Goal: Information Seeking & Learning: Learn about a topic

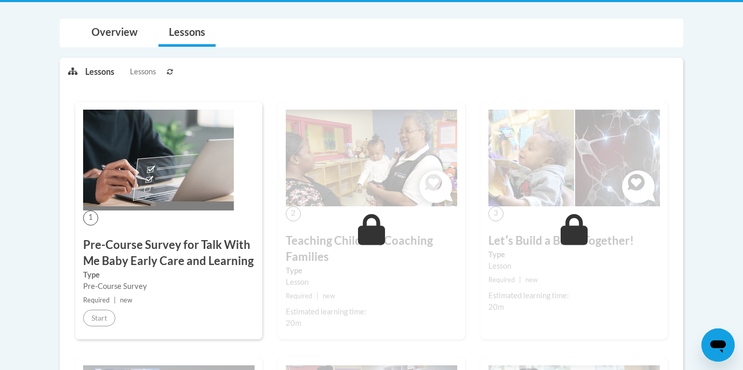
scroll to position [200, 0]
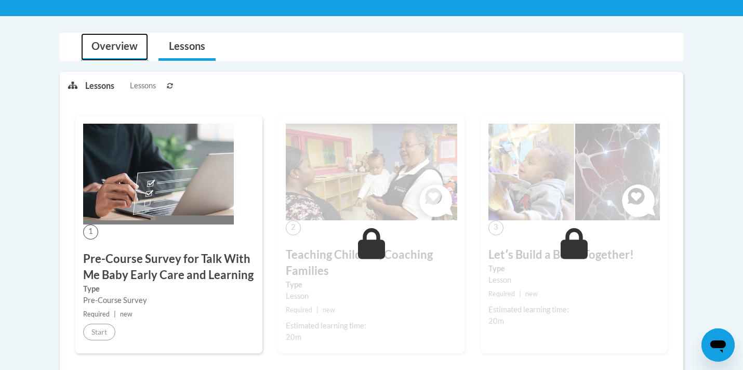
click at [105, 39] on link "Overview" at bounding box center [114, 47] width 67 height 28
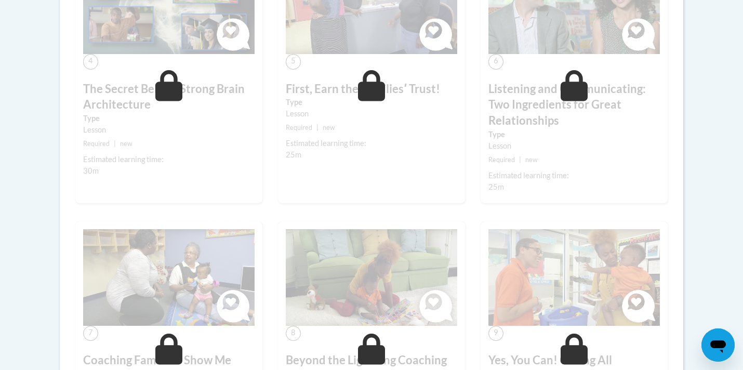
scroll to position [1147, 0]
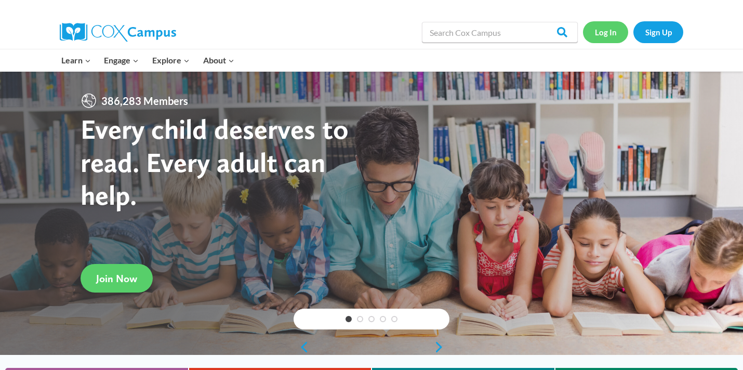
click at [601, 33] on link "Log In" at bounding box center [605, 31] width 45 height 21
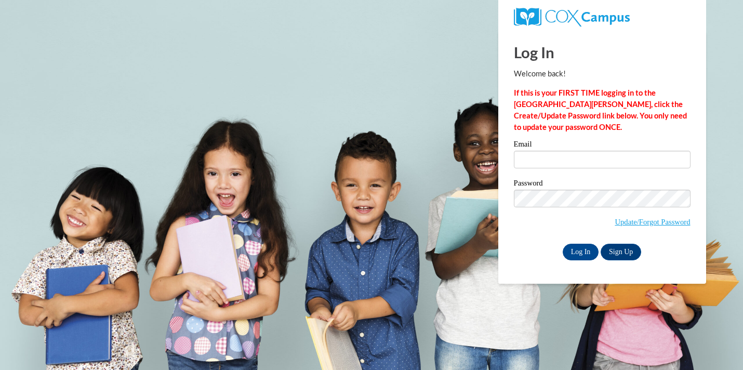
click at [541, 173] on div "Email" at bounding box center [602, 158] width 177 height 36
click at [540, 161] on input "Email" at bounding box center [602, 160] width 177 height 18
type input "helmckil@gmail.com"
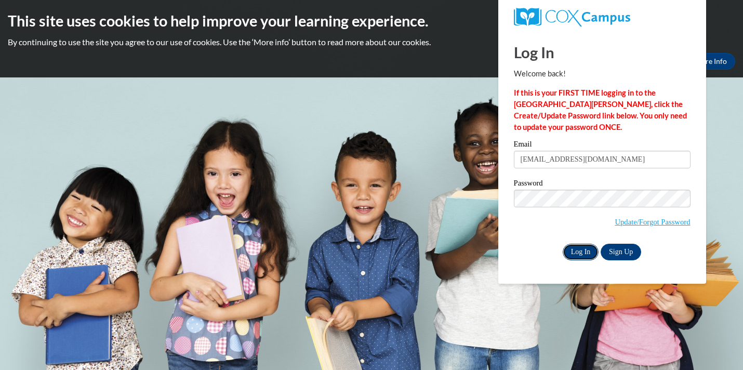
click at [581, 252] on input "Log In" at bounding box center [580, 252] width 36 height 17
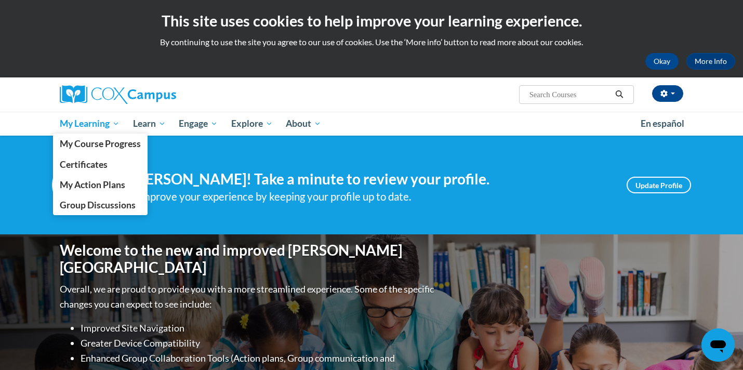
click at [87, 127] on span "My Learning" at bounding box center [90, 123] width 60 height 12
click at [90, 149] on span "My Course Progress" at bounding box center [100, 143] width 81 height 11
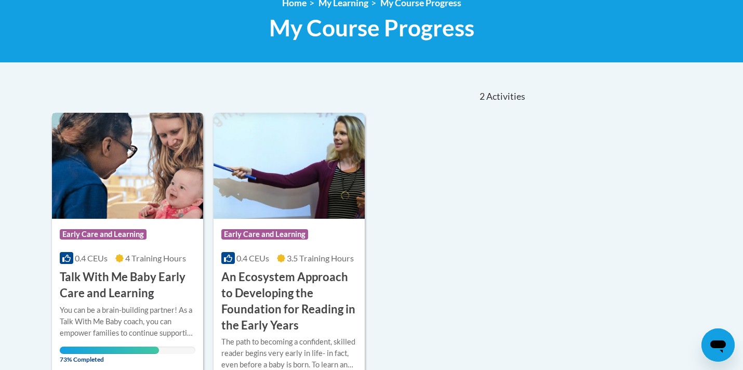
click at [94, 253] on span "0.4 CEUs" at bounding box center [91, 258] width 33 height 10
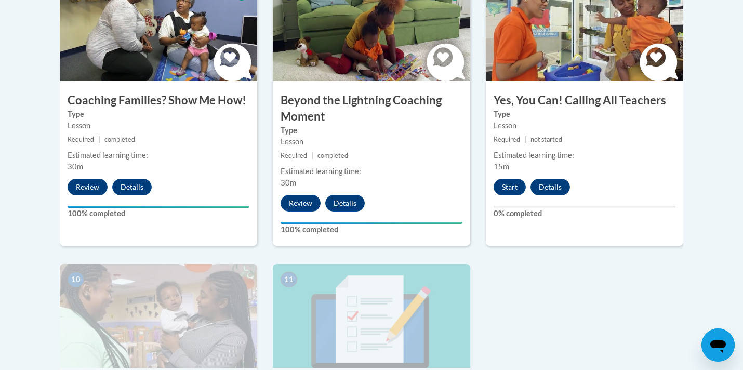
scroll to position [1005, 0]
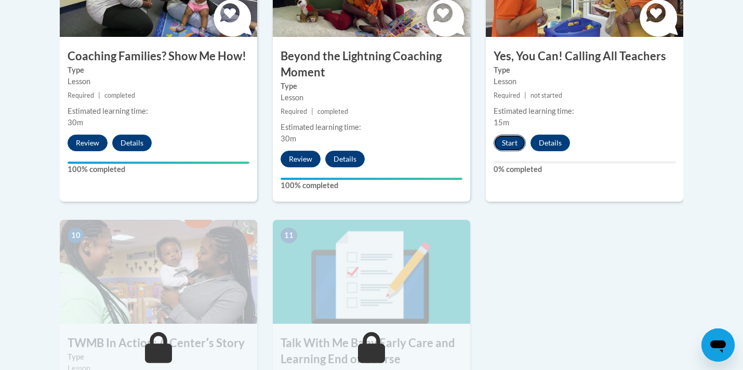
click at [500, 135] on button "Start" at bounding box center [509, 143] width 32 height 17
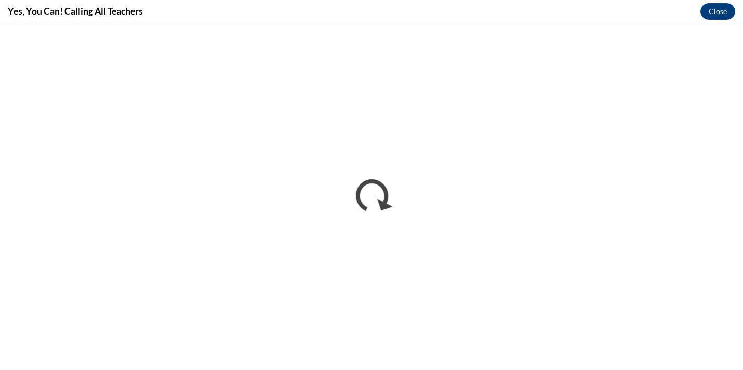
scroll to position [0, 0]
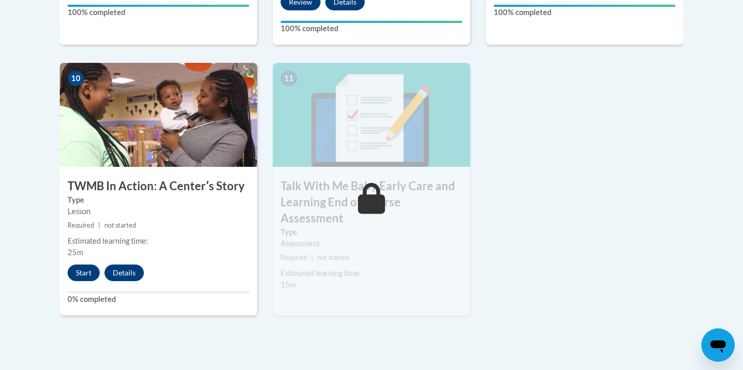
scroll to position [1173, 0]
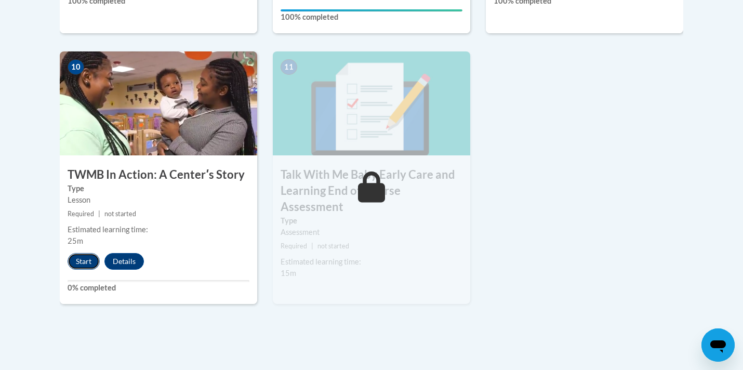
click at [89, 253] on button "Start" at bounding box center [84, 261] width 32 height 17
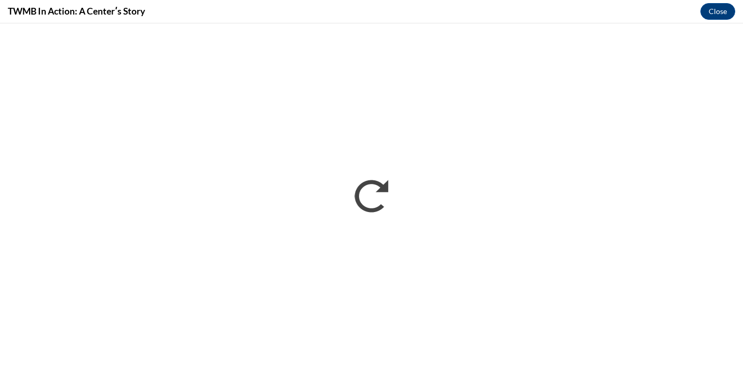
scroll to position [0, 0]
click at [711, 10] on button "Close" at bounding box center [717, 11] width 35 height 17
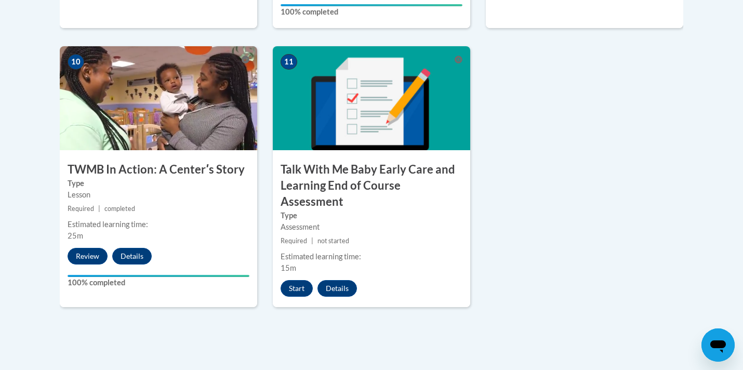
scroll to position [1161, 0]
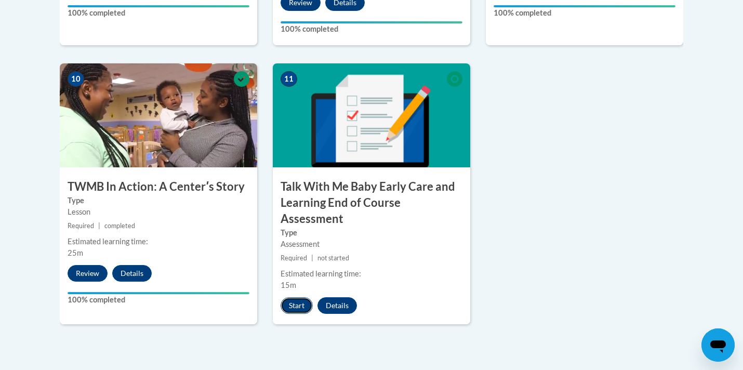
click at [292, 297] on button "Start" at bounding box center [296, 305] width 32 height 17
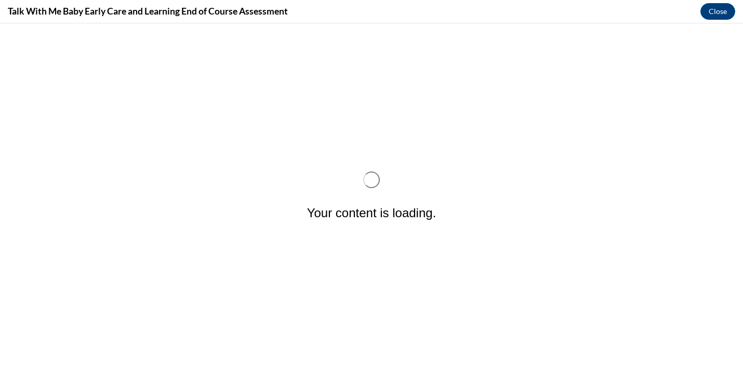
scroll to position [0, 0]
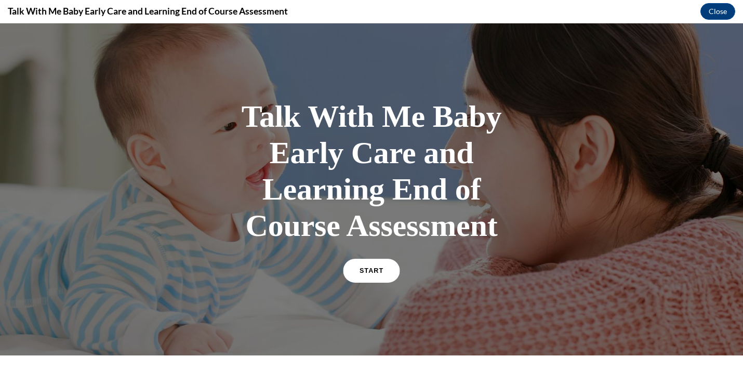
click at [380, 271] on span "START" at bounding box center [371, 271] width 24 height 8
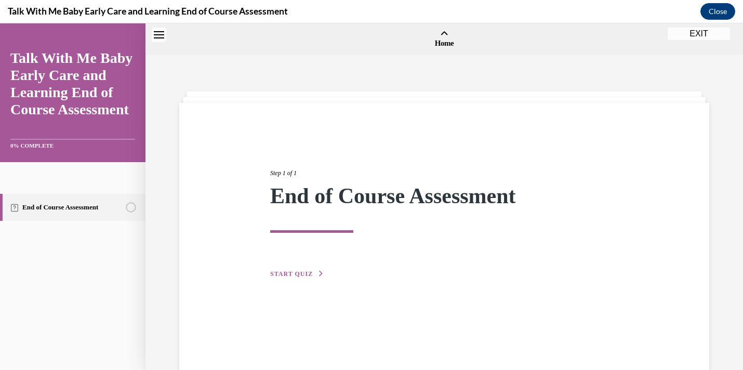
scroll to position [32, 0]
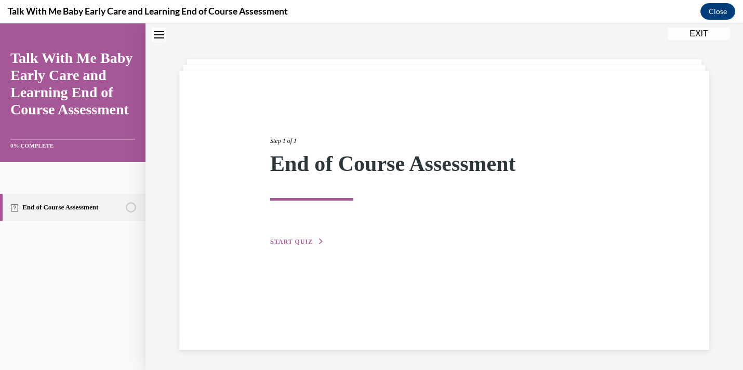
click at [295, 245] on button "START QUIZ" at bounding box center [297, 241] width 54 height 9
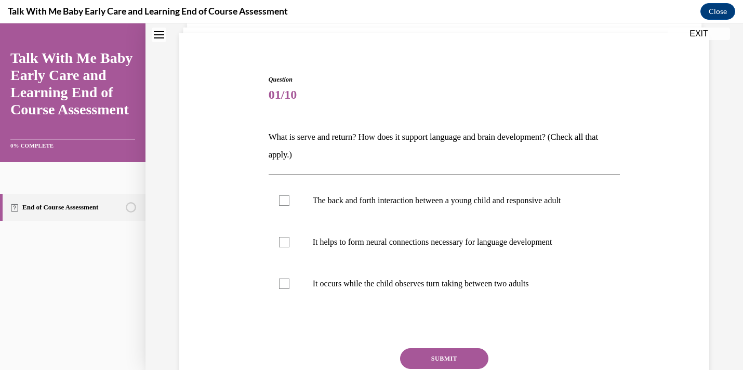
scroll to position [70, 0]
click at [295, 245] on label "It helps to form neural connections necessary for language development" at bounding box center [445, 242] width 352 height 42
click at [289, 245] on input "It helps to form neural connections necessary for language development" at bounding box center [284, 241] width 10 height 10
checkbox input "true"
click at [417, 358] on button "SUBMIT" at bounding box center [444, 357] width 88 height 21
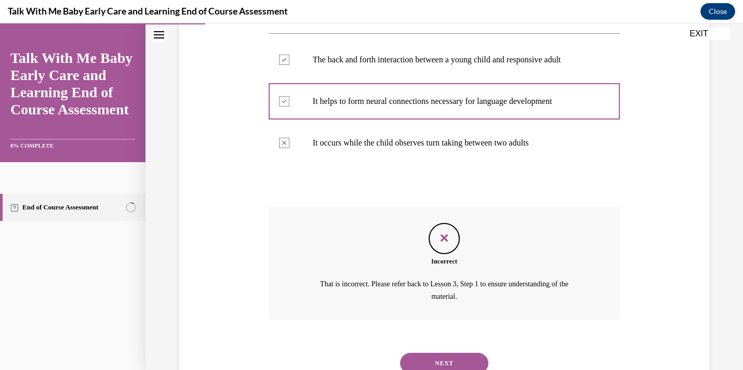
scroll to position [173, 0]
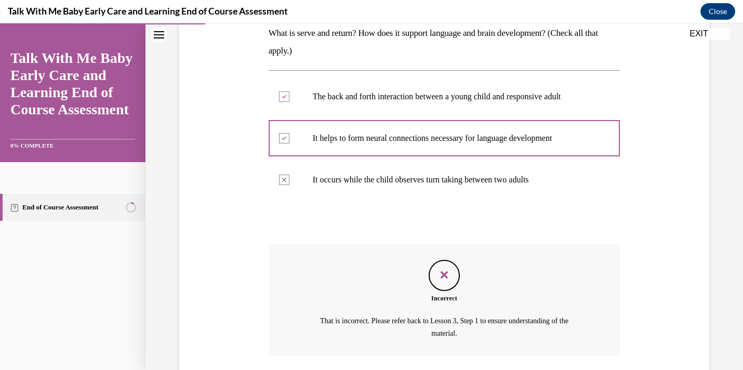
click at [710, 35] on button "EXIT" at bounding box center [698, 34] width 62 height 12
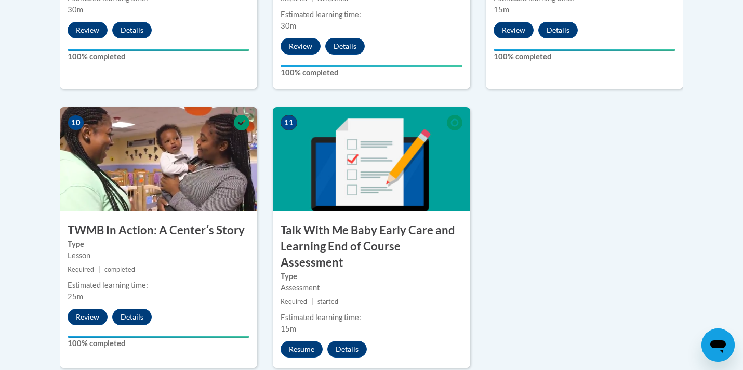
scroll to position [1149, 0]
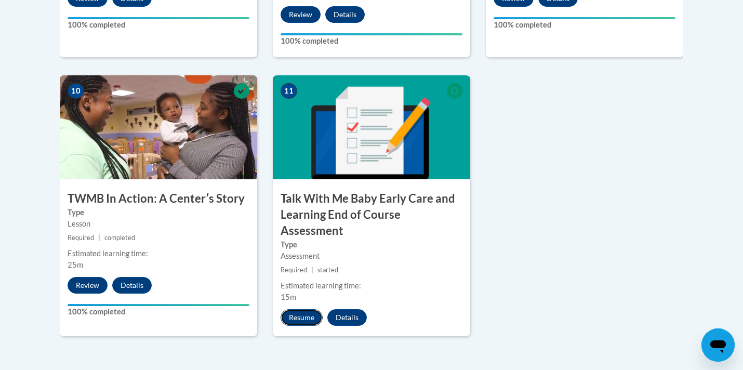
click at [300, 309] on button "Resume" at bounding box center [301, 317] width 42 height 17
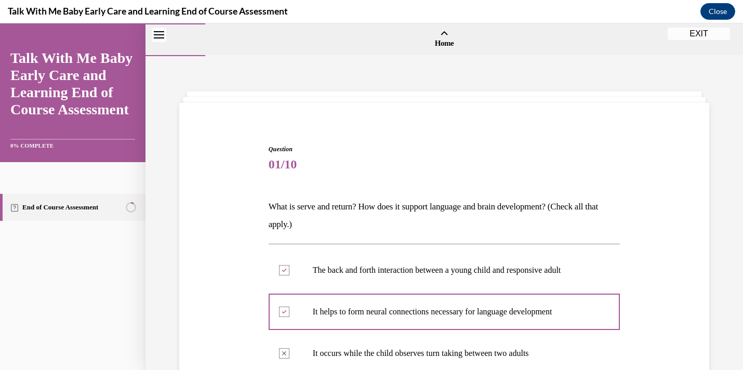
scroll to position [250, 0]
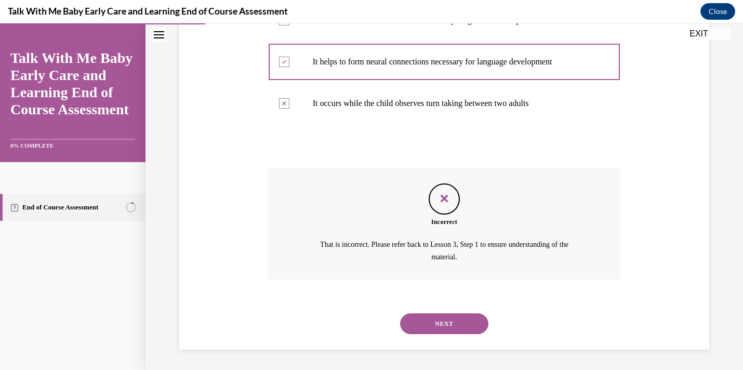
click at [422, 333] on div "NEXT" at bounding box center [445, 324] width 352 height 42
click at [450, 325] on button "NEXT" at bounding box center [444, 323] width 88 height 21
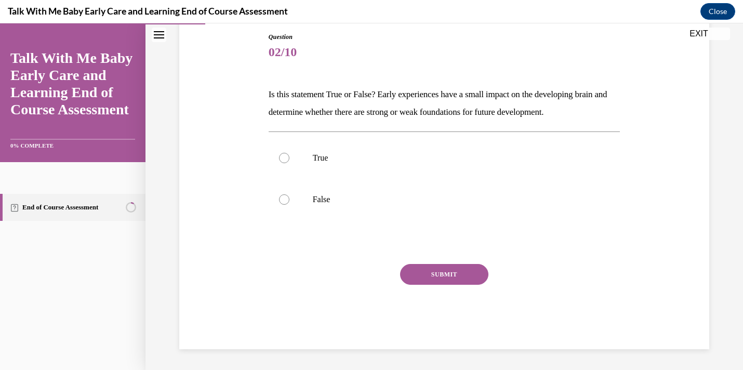
scroll to position [112, 0]
click at [312, 164] on label "True" at bounding box center [445, 158] width 352 height 42
click at [289, 163] on input "True" at bounding box center [284, 158] width 10 height 10
radio input "true"
click at [437, 274] on button "SUBMIT" at bounding box center [444, 274] width 88 height 21
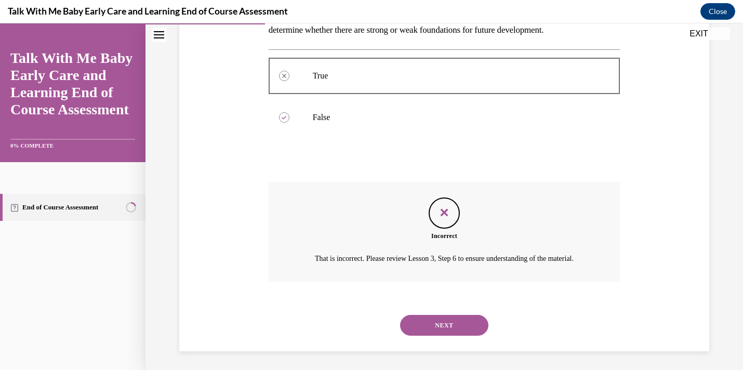
scroll to position [208, 0]
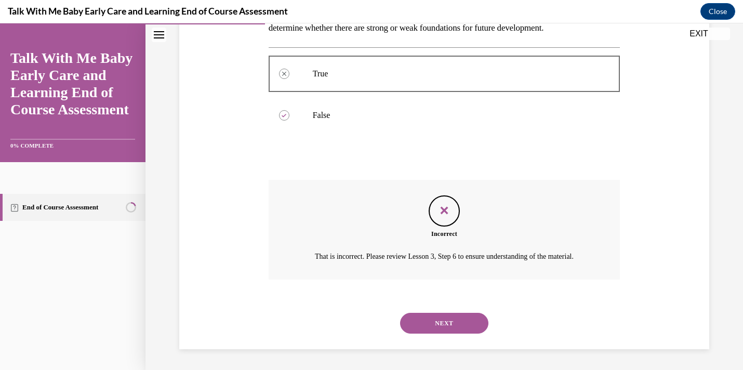
click at [446, 334] on div "NEXT" at bounding box center [445, 323] width 352 height 42
click at [446, 325] on button "NEXT" at bounding box center [444, 323] width 88 height 21
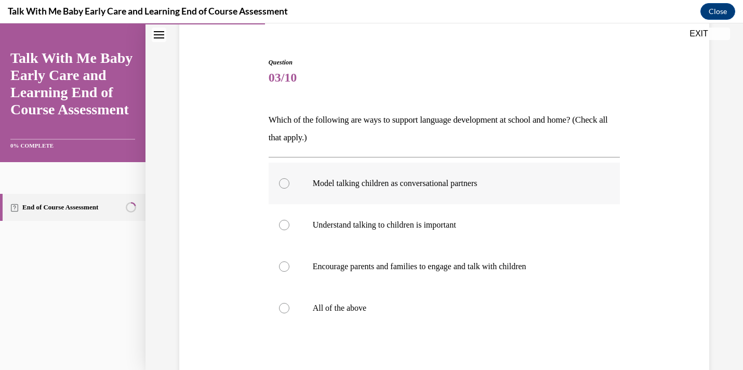
scroll to position [88, 0]
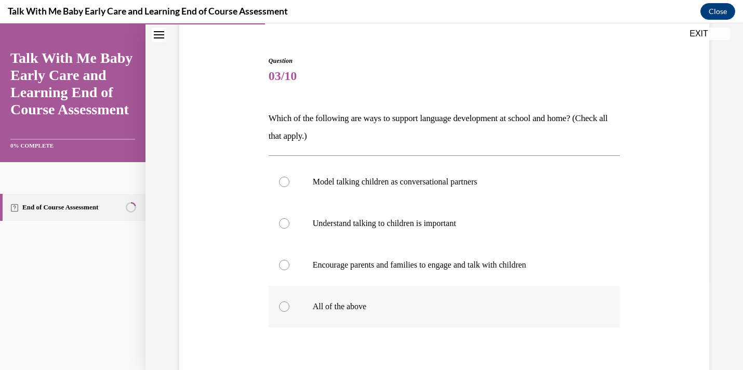
click at [403, 303] on p "All of the above" at bounding box center [453, 306] width 281 height 10
click at [289, 303] on input "All of the above" at bounding box center [284, 306] width 10 height 10
radio input "true"
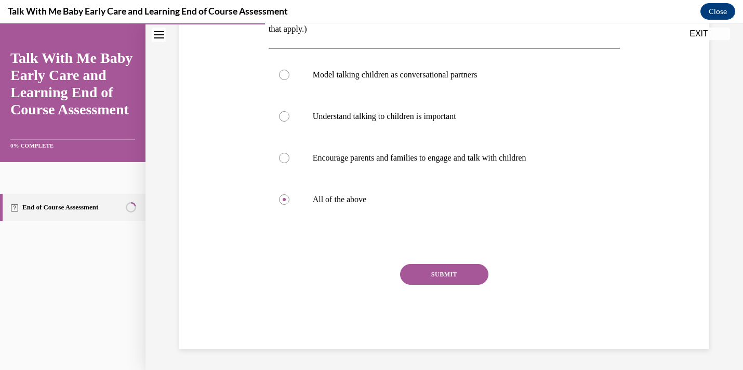
click at [410, 276] on button "SUBMIT" at bounding box center [444, 274] width 88 height 21
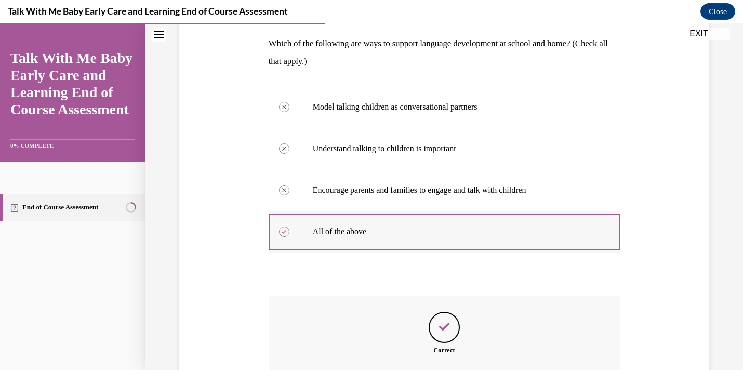
scroll to position [279, 0]
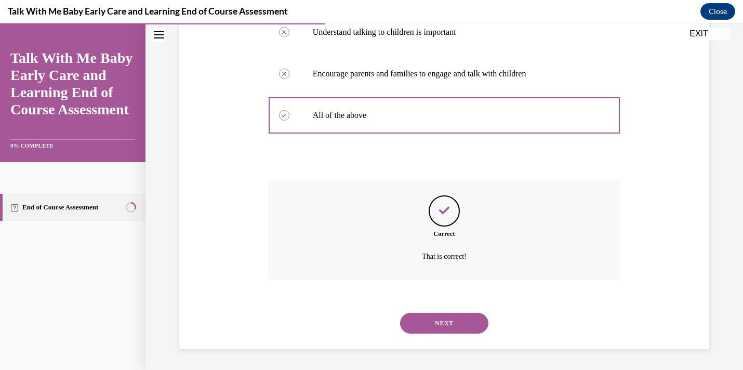
click at [459, 331] on button "NEXT" at bounding box center [444, 323] width 88 height 21
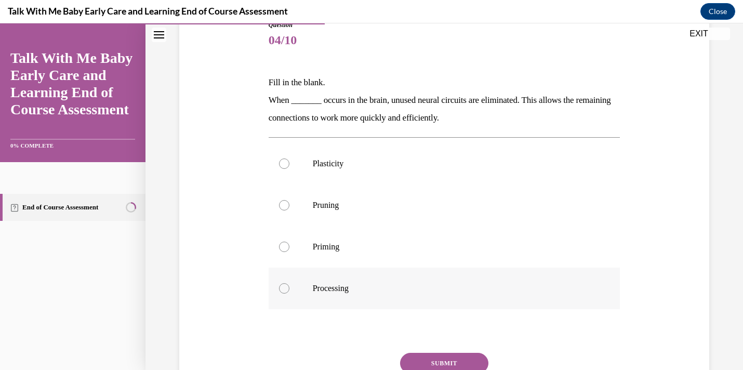
scroll to position [125, 0]
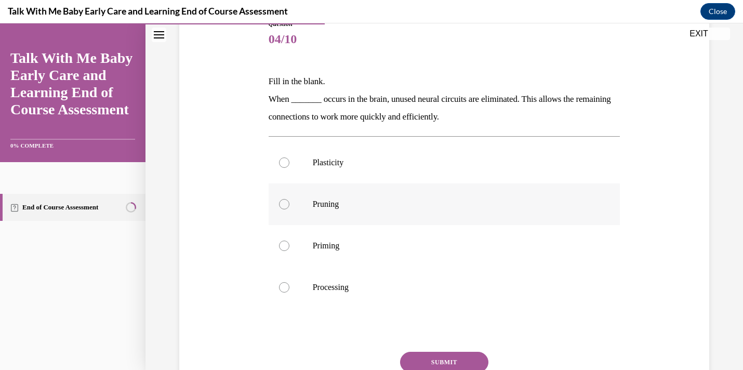
click at [358, 209] on label "Pruning" at bounding box center [445, 204] width 352 height 42
click at [289, 209] on input "Pruning" at bounding box center [284, 204] width 10 height 10
radio input "true"
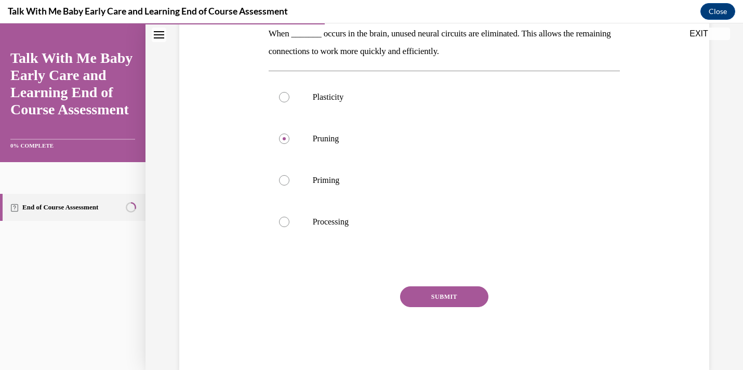
click at [427, 291] on button "SUBMIT" at bounding box center [444, 296] width 88 height 21
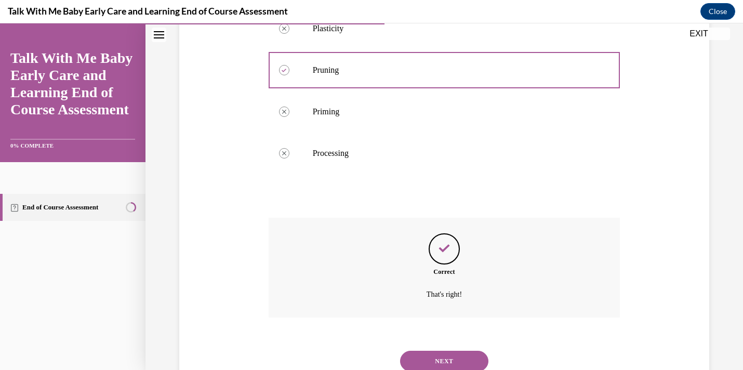
scroll to position [297, 0]
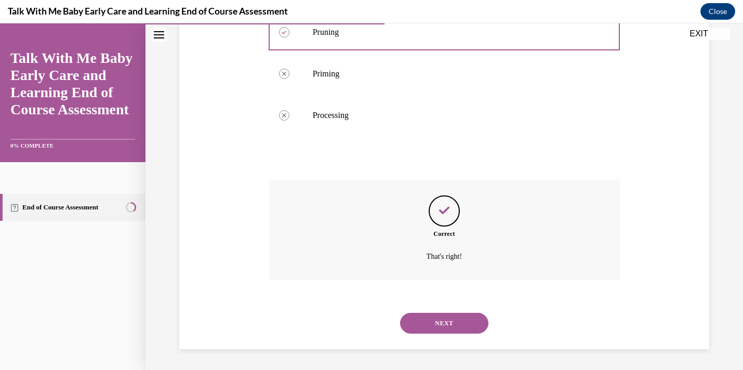
click at [432, 317] on button "NEXT" at bounding box center [444, 323] width 88 height 21
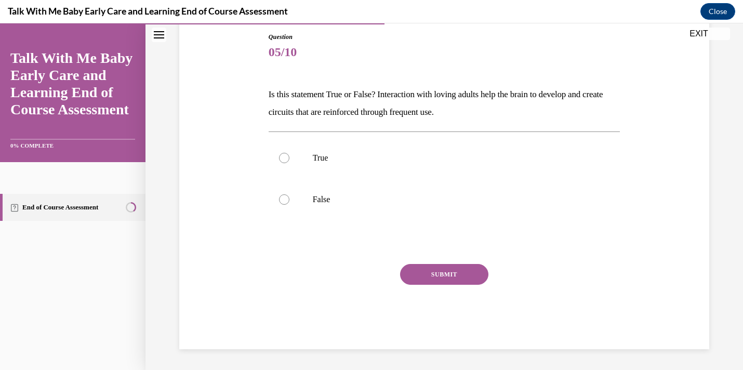
scroll to position [112, 0]
click at [297, 156] on label "True" at bounding box center [445, 158] width 352 height 42
click at [289, 156] on input "True" at bounding box center [284, 158] width 10 height 10
radio input "true"
click at [430, 269] on button "SUBMIT" at bounding box center [444, 274] width 88 height 21
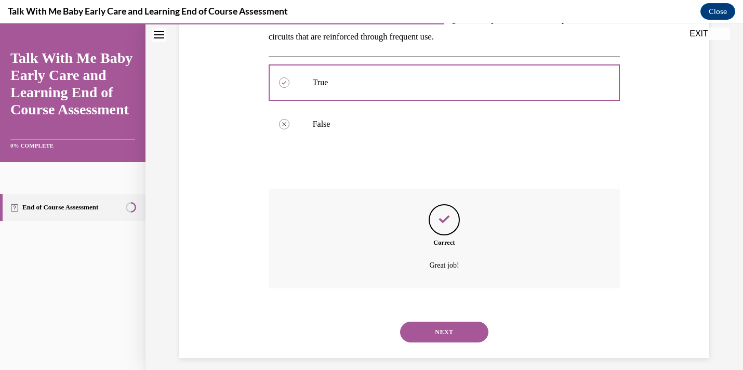
scroll to position [196, 0]
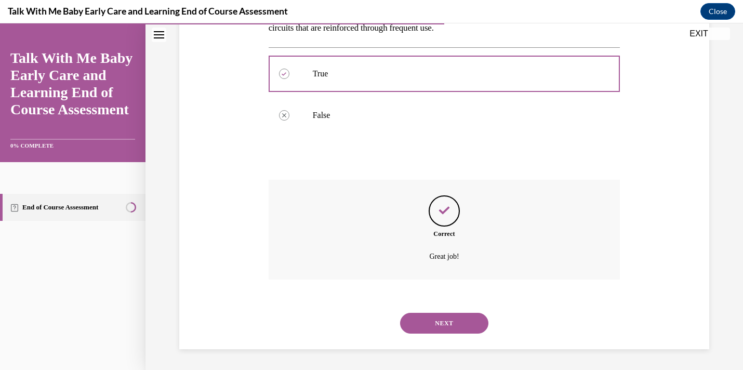
click at [447, 315] on button "NEXT" at bounding box center [444, 323] width 88 height 21
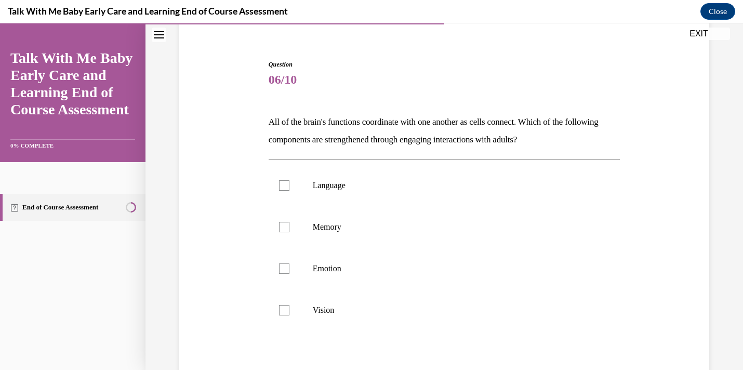
scroll to position [104, 0]
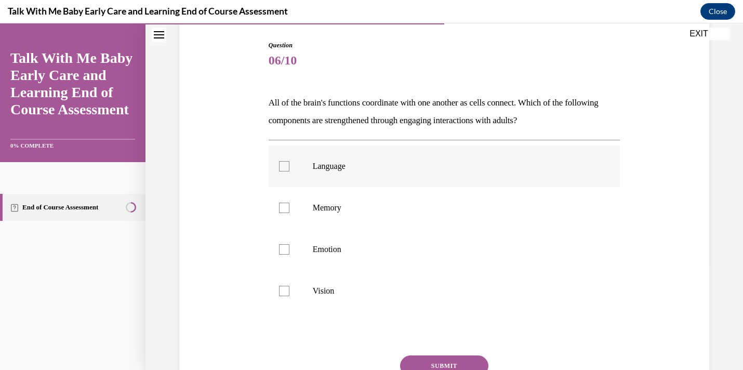
click at [348, 158] on label "Language" at bounding box center [445, 166] width 352 height 42
click at [289, 161] on input "Language" at bounding box center [284, 166] width 10 height 10
checkbox input "true"
click at [353, 200] on label "Memory" at bounding box center [445, 208] width 352 height 42
click at [289, 203] on input "Memory" at bounding box center [284, 208] width 10 height 10
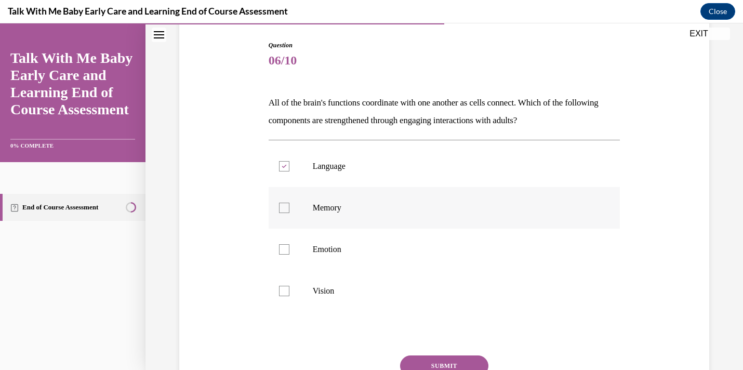
checkbox input "true"
click at [351, 247] on p "Emotion" at bounding box center [453, 249] width 281 height 10
click at [289, 247] on input "Emotion" at bounding box center [284, 249] width 10 height 10
checkbox input "true"
click at [347, 301] on label "Vision" at bounding box center [445, 291] width 352 height 42
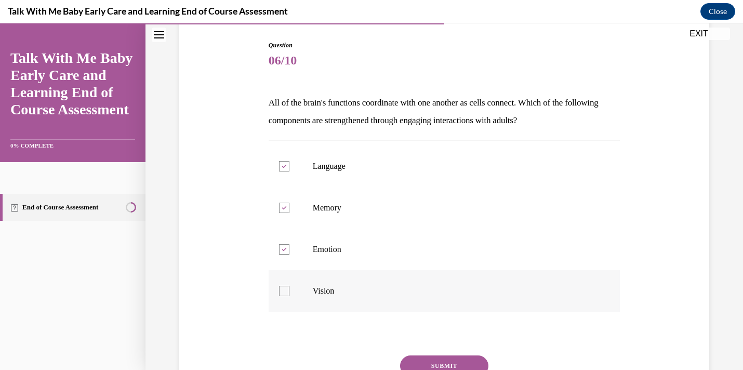
click at [289, 296] on input "Vision" at bounding box center [284, 291] width 10 height 10
checkbox input "true"
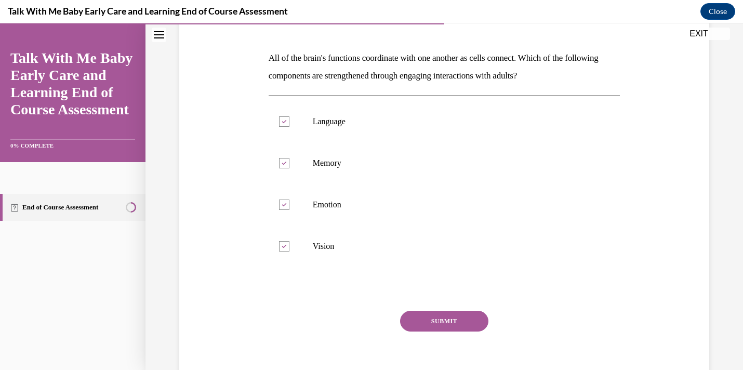
click at [462, 316] on button "SUBMIT" at bounding box center [444, 321] width 88 height 21
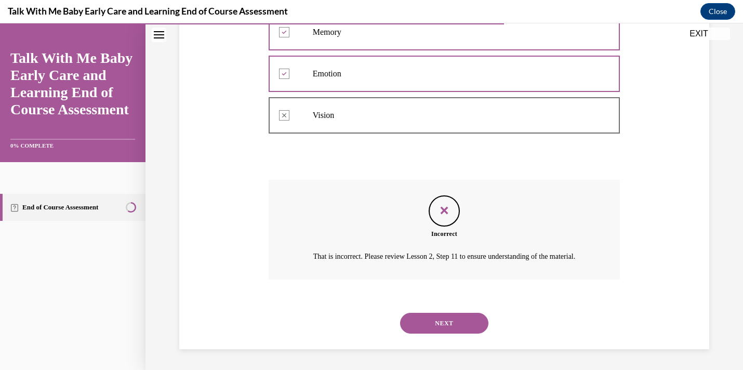
scroll to position [291, 0]
click at [461, 325] on button "NEXT" at bounding box center [444, 323] width 88 height 21
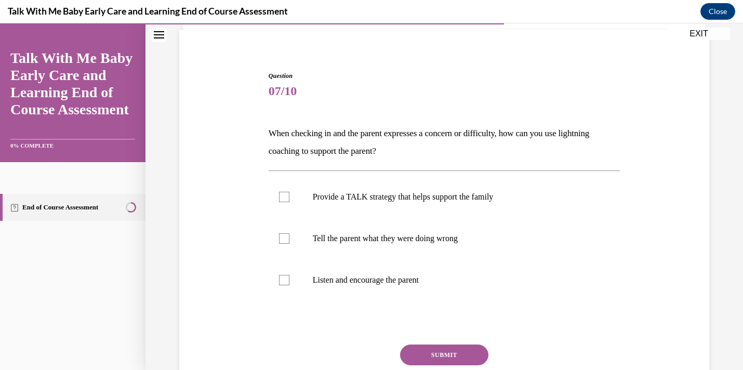
scroll to position [75, 0]
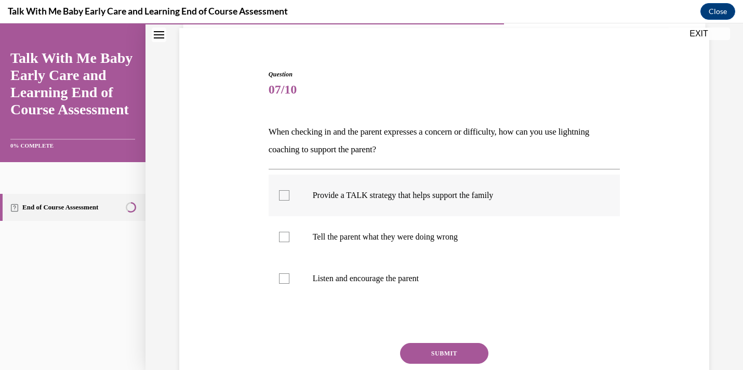
click at [423, 204] on label "Provide a TALK strategy that helps support the family" at bounding box center [445, 196] width 352 height 42
click at [289, 200] on input "Provide a TALK strategy that helps support the family" at bounding box center [284, 195] width 10 height 10
checkbox input "true"
click at [441, 346] on button "SUBMIT" at bounding box center [444, 353] width 88 height 21
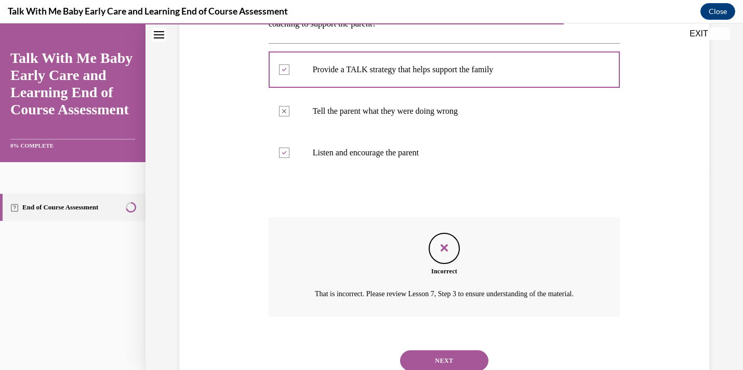
scroll to position [250, 0]
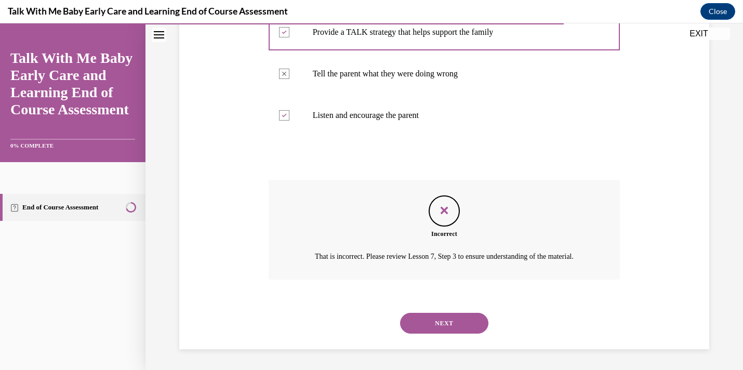
click at [433, 333] on button "NEXT" at bounding box center [444, 323] width 88 height 21
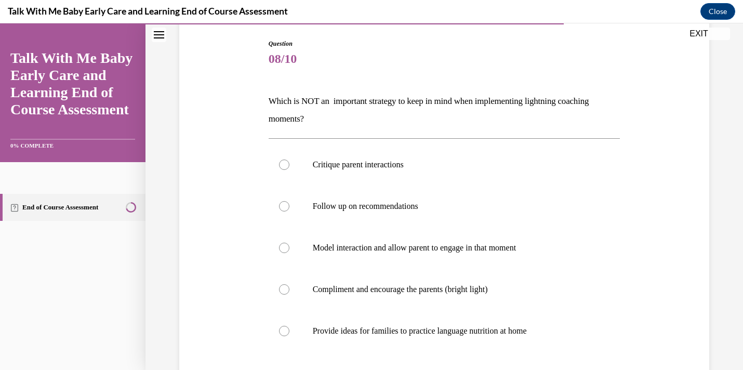
scroll to position [108, 0]
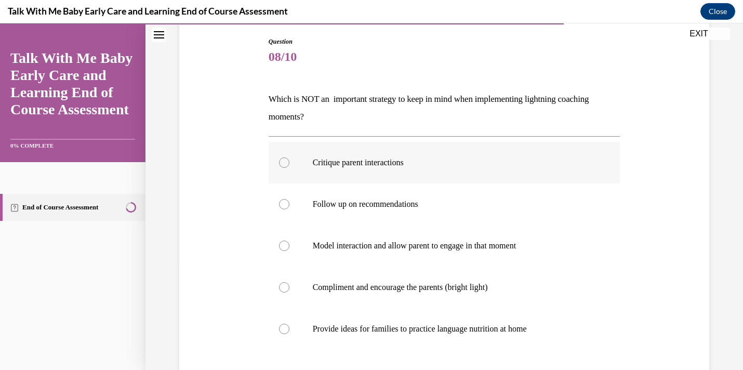
click at [330, 158] on p "Critique parent interactions" at bounding box center [453, 162] width 281 height 10
click at [289, 158] on input "Critique parent interactions" at bounding box center [284, 162] width 10 height 10
radio input "true"
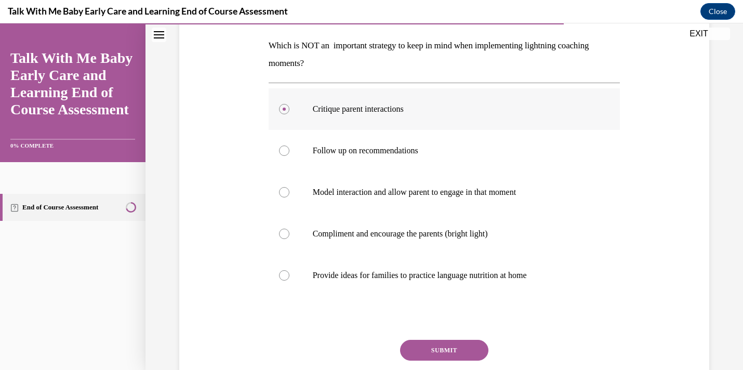
scroll to position [237, 0]
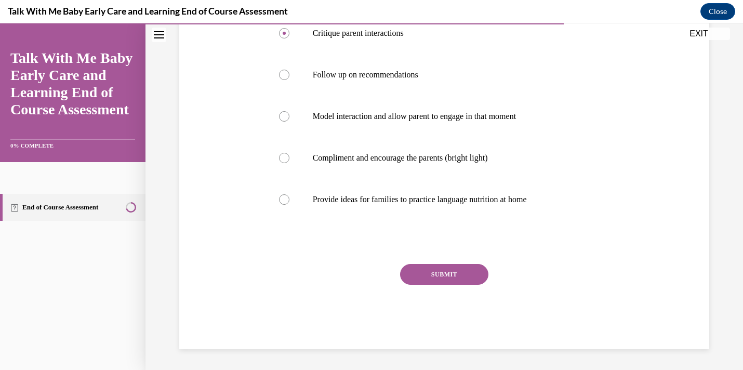
click at [439, 269] on button "SUBMIT" at bounding box center [444, 274] width 88 height 21
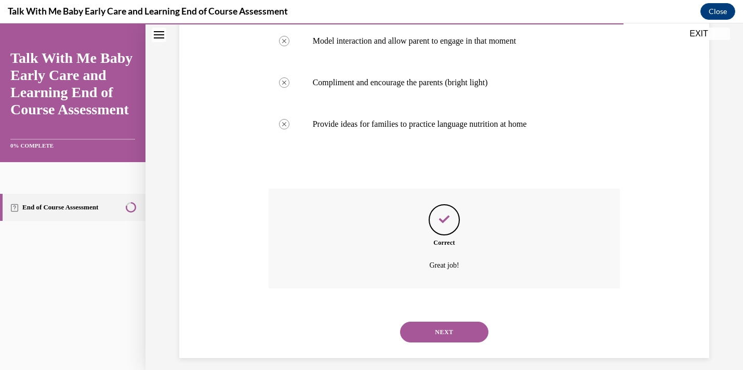
scroll to position [321, 0]
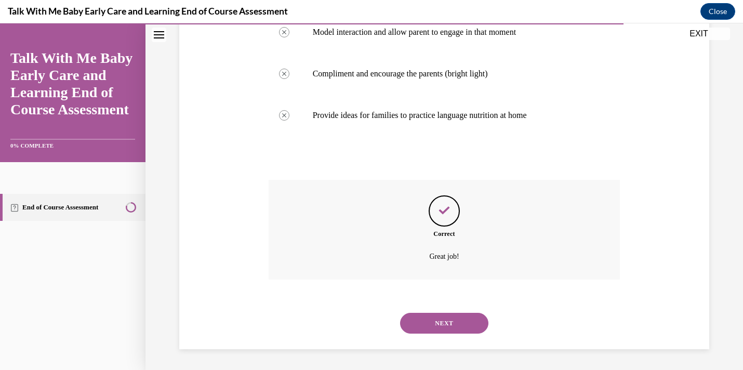
click at [444, 318] on button "NEXT" at bounding box center [444, 323] width 88 height 21
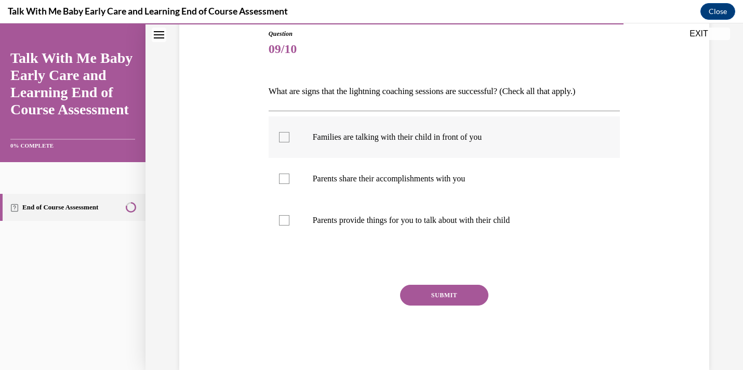
click at [309, 140] on label "Families are talking with their child in front of you" at bounding box center [445, 137] width 352 height 42
click at [289, 140] on input "Families are talking with their child in front of you" at bounding box center [284, 137] width 10 height 10
checkbox input "true"
click at [324, 173] on p "Parents share their accomplishments with you" at bounding box center [453, 178] width 281 height 10
click at [289, 173] on input "Parents share their accomplishments with you" at bounding box center [284, 178] width 10 height 10
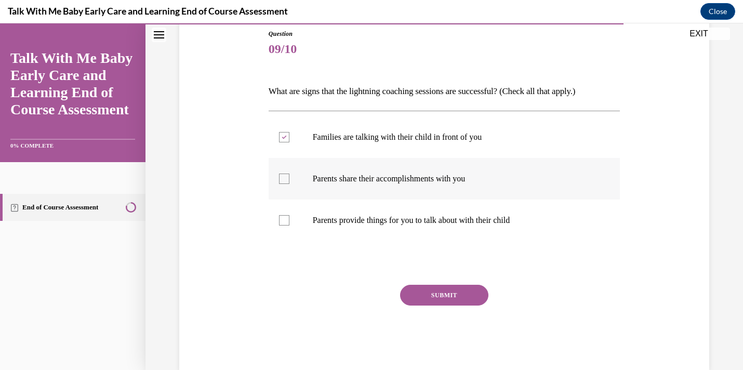
checkbox input "true"
click at [360, 224] on p "Parents provide things for you to talk about with their child" at bounding box center [453, 220] width 281 height 10
click at [289, 224] on input "Parents provide things for you to talk about with their child" at bounding box center [284, 220] width 10 height 10
checkbox input "true"
click at [417, 296] on button "SUBMIT" at bounding box center [444, 295] width 88 height 21
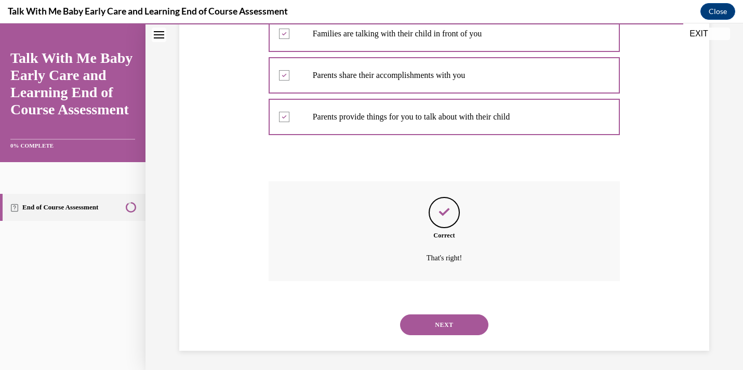
scroll to position [220, 0]
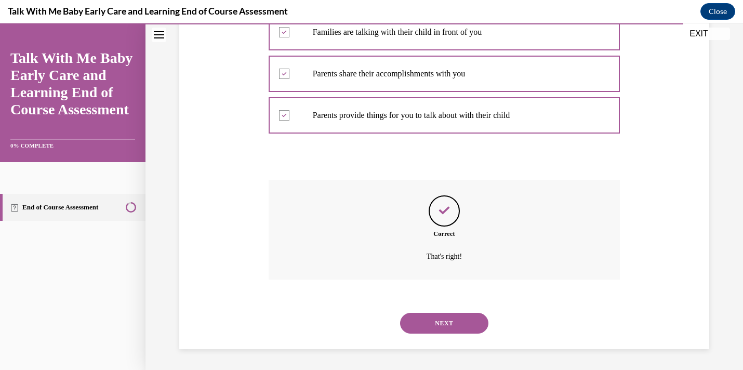
click at [426, 321] on button "NEXT" at bounding box center [444, 323] width 88 height 21
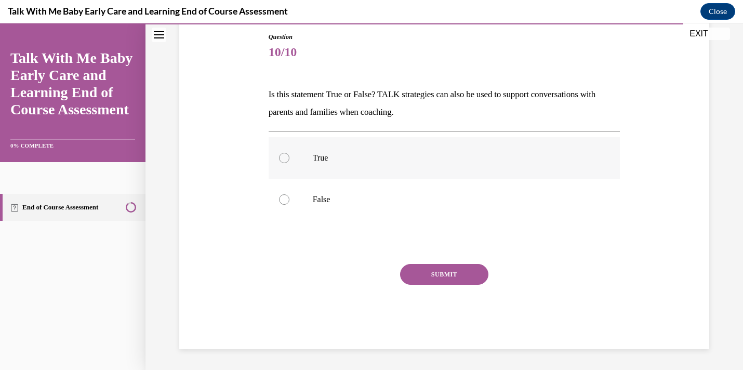
click at [294, 172] on label "True" at bounding box center [445, 158] width 352 height 42
click at [289, 163] on input "True" at bounding box center [284, 158] width 10 height 10
radio input "true"
click at [435, 282] on button "SUBMIT" at bounding box center [444, 274] width 88 height 21
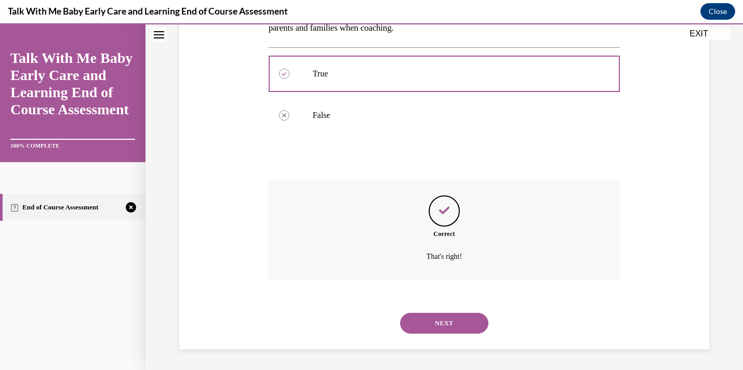
scroll to position [196, 0]
click at [447, 326] on button "NEXT" at bounding box center [444, 323] width 88 height 21
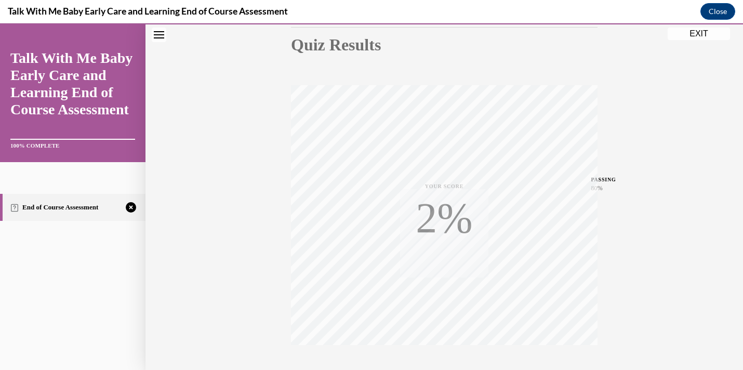
scroll to position [186, 0]
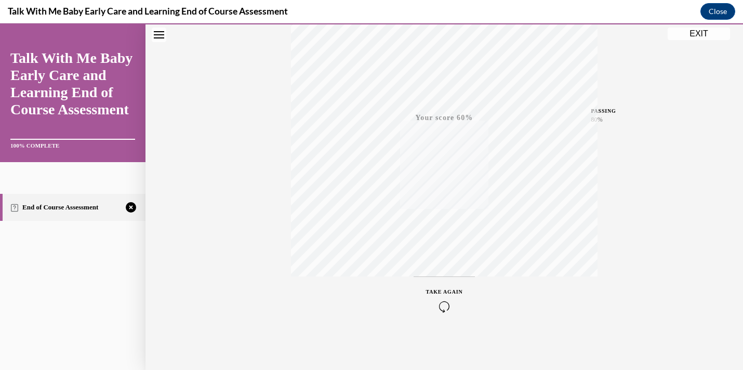
click at [441, 304] on icon "button" at bounding box center [444, 306] width 37 height 11
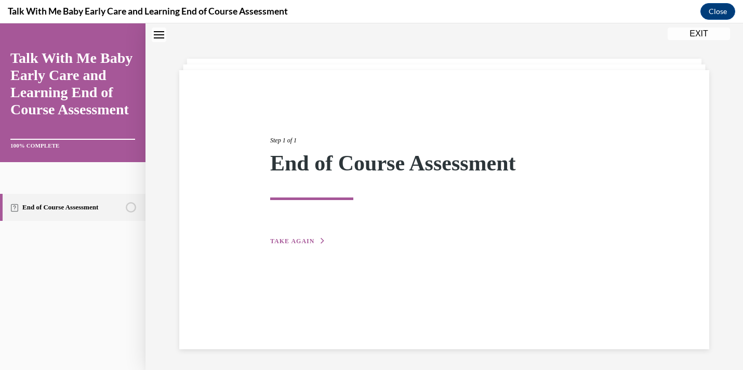
scroll to position [33, 0]
click at [274, 238] on span "TAKE AGAIN" at bounding box center [292, 240] width 44 height 7
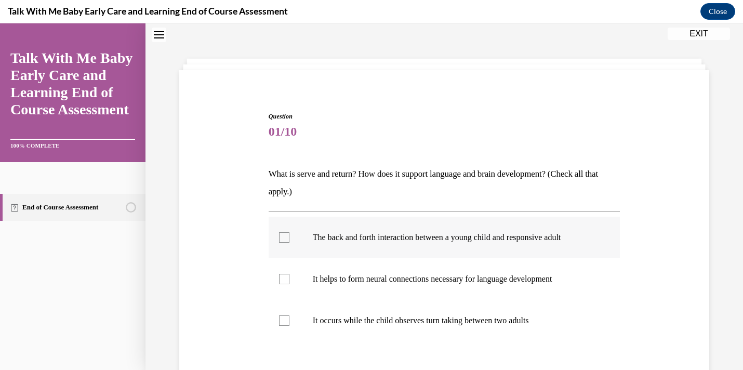
click at [277, 237] on label "The back and forth interaction between a young child and responsive adult" at bounding box center [445, 238] width 352 height 42
click at [279, 237] on input "The back and forth interaction between a young child and responsive adult" at bounding box center [284, 237] width 10 height 10
checkbox input "true"
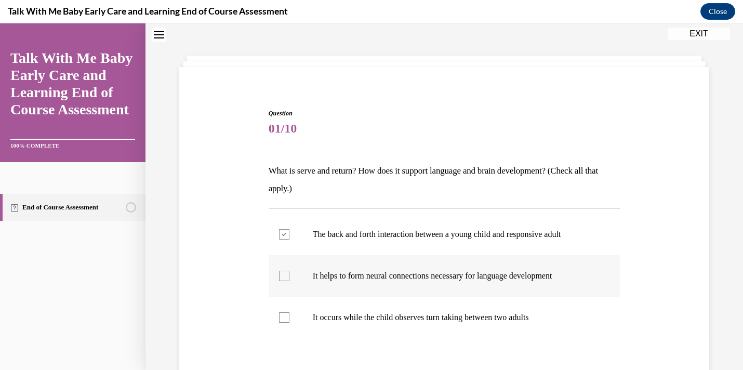
click at [290, 276] on label "It helps to form neural connections necessary for language development" at bounding box center [445, 276] width 352 height 42
click at [289, 276] on input "It helps to form neural connections necessary for language development" at bounding box center [284, 276] width 10 height 10
checkbox input "true"
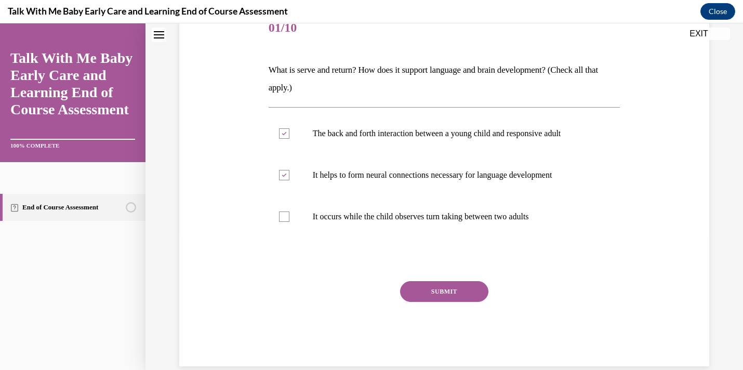
click at [413, 282] on button "SUBMIT" at bounding box center [444, 291] width 88 height 21
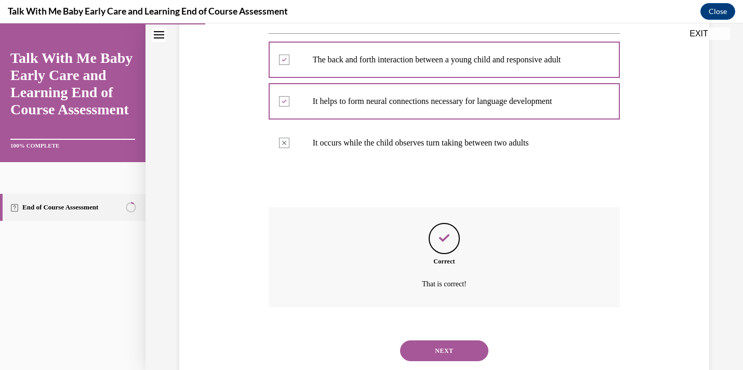
scroll to position [238, 0]
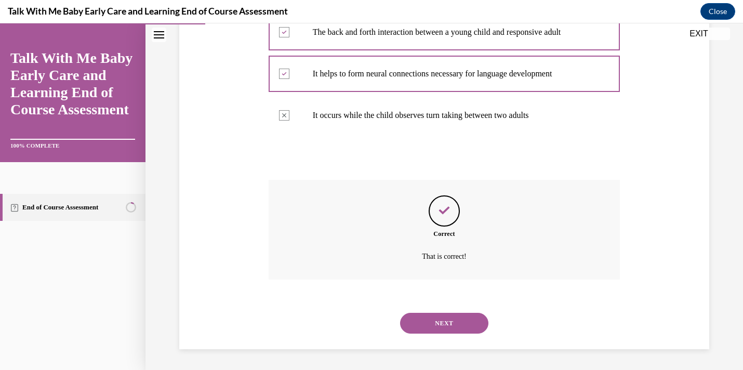
click at [431, 328] on button "NEXT" at bounding box center [444, 323] width 88 height 21
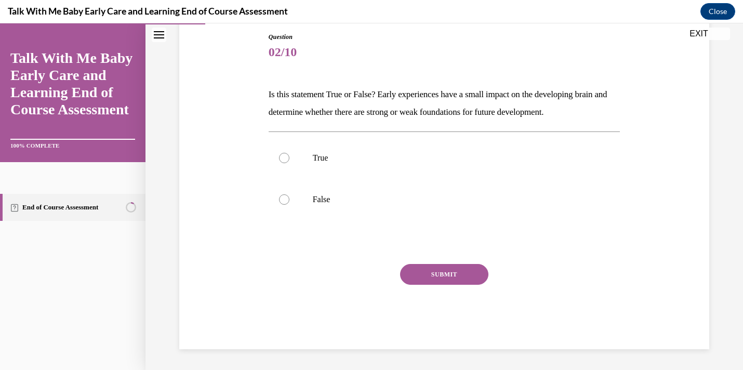
scroll to position [112, 0]
click at [314, 154] on p "True" at bounding box center [453, 158] width 281 height 10
click at [289, 154] on input "True" at bounding box center [284, 158] width 10 height 10
radio input "true"
click at [440, 272] on button "SUBMIT" at bounding box center [444, 274] width 88 height 21
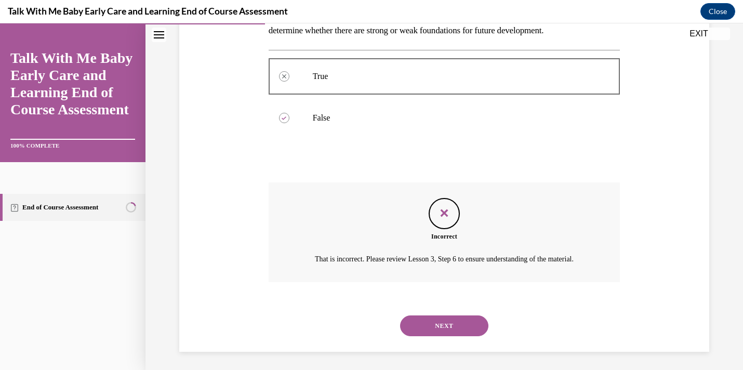
scroll to position [208, 0]
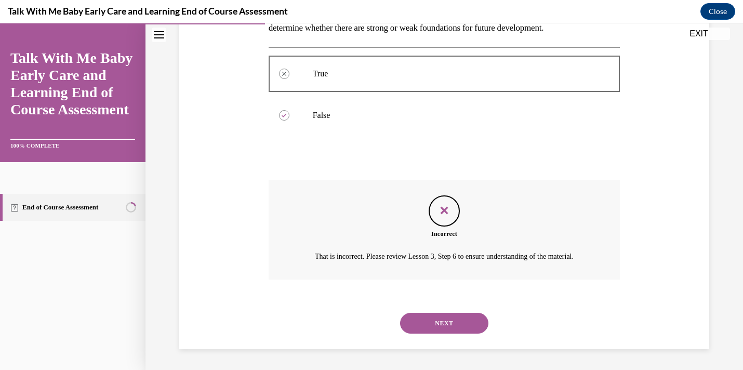
click at [459, 319] on button "NEXT" at bounding box center [444, 323] width 88 height 21
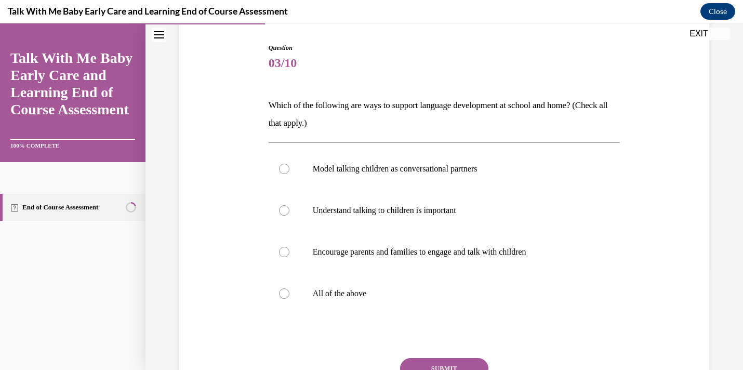
scroll to position [102, 0]
click at [420, 308] on label "All of the above" at bounding box center [445, 293] width 352 height 42
click at [289, 298] on input "All of the above" at bounding box center [284, 293] width 10 height 10
radio input "true"
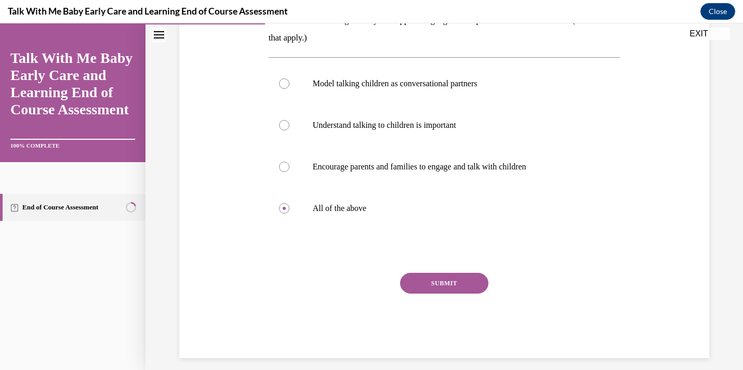
click at [427, 292] on button "SUBMIT" at bounding box center [444, 283] width 88 height 21
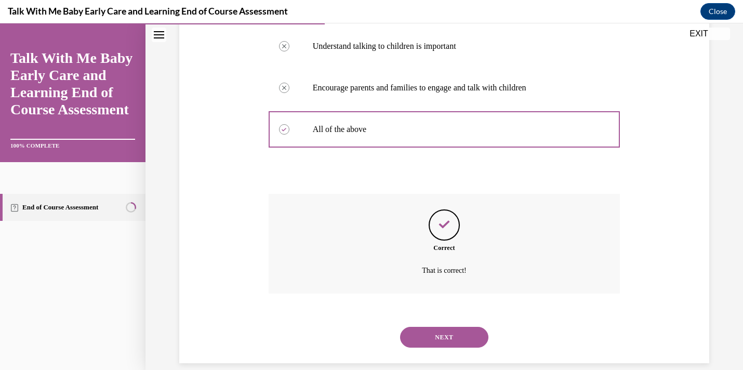
scroll to position [279, 0]
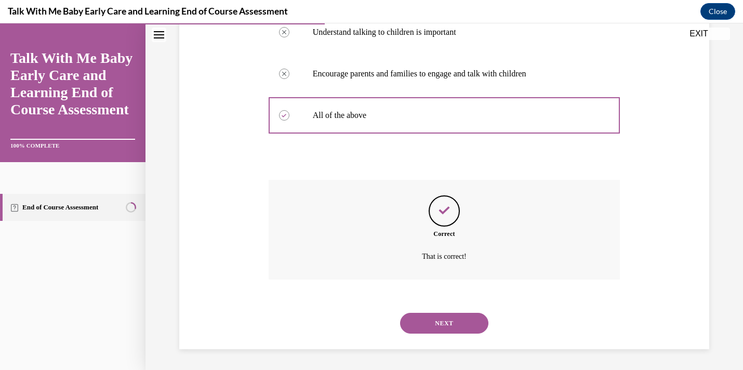
click at [433, 329] on button "NEXT" at bounding box center [444, 323] width 88 height 21
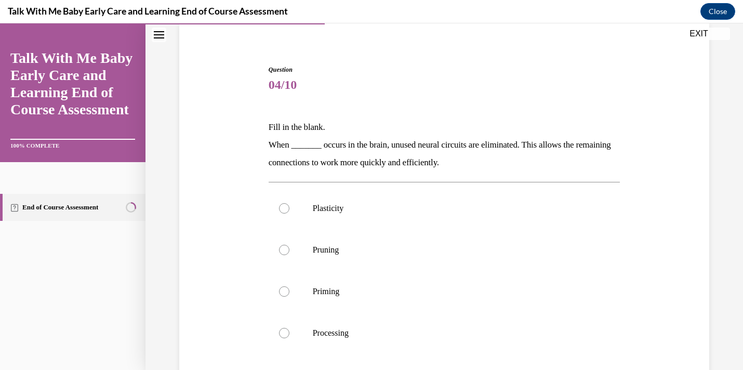
scroll to position [93, 0]
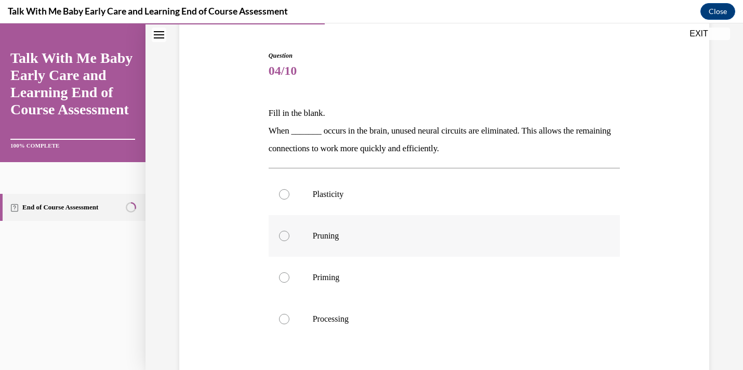
click at [398, 232] on p "Pruning" at bounding box center [453, 236] width 281 height 10
click at [289, 232] on input "Pruning" at bounding box center [284, 236] width 10 height 10
radio input "true"
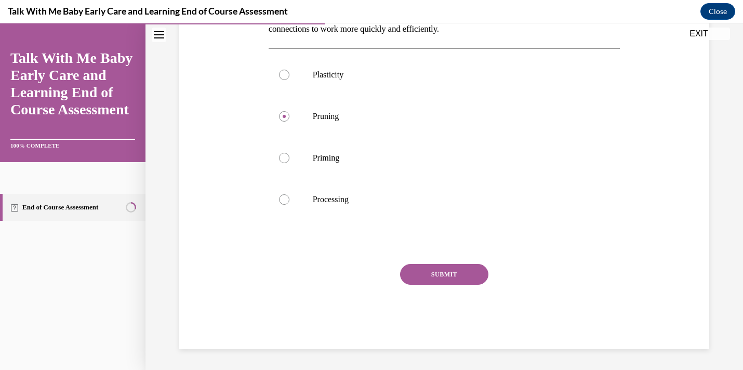
click at [440, 277] on button "SUBMIT" at bounding box center [444, 274] width 88 height 21
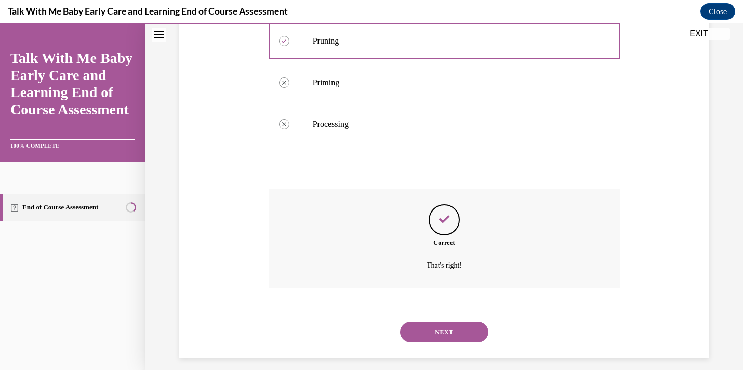
scroll to position [297, 0]
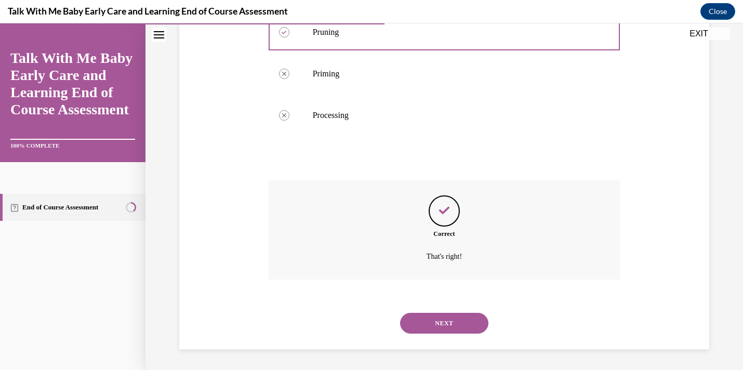
click at [445, 323] on button "NEXT" at bounding box center [444, 323] width 88 height 21
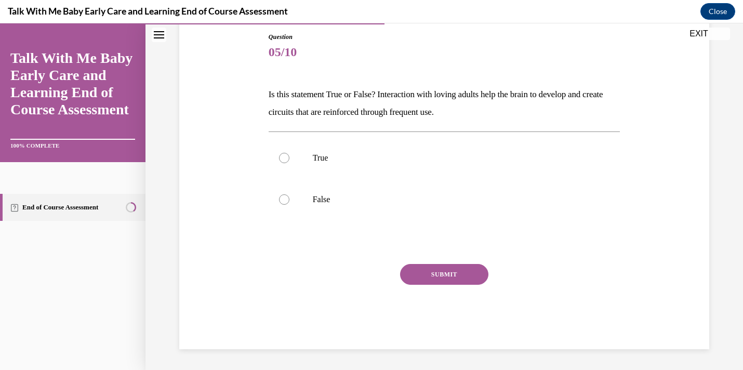
scroll to position [112, 0]
click at [317, 171] on label "True" at bounding box center [445, 158] width 352 height 42
click at [289, 163] on input "True" at bounding box center [284, 158] width 10 height 10
radio input "true"
click at [430, 275] on button "SUBMIT" at bounding box center [444, 274] width 88 height 21
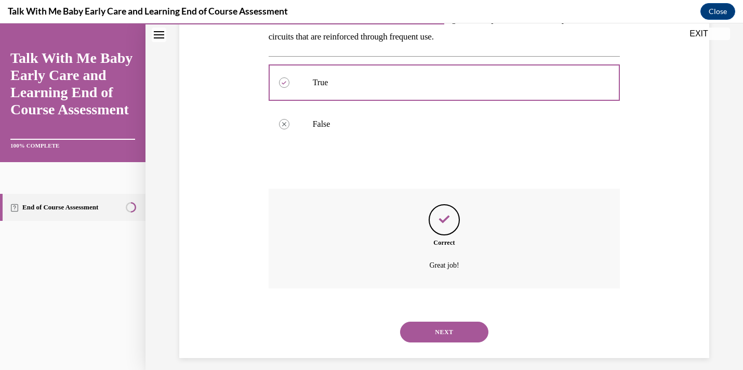
scroll to position [196, 0]
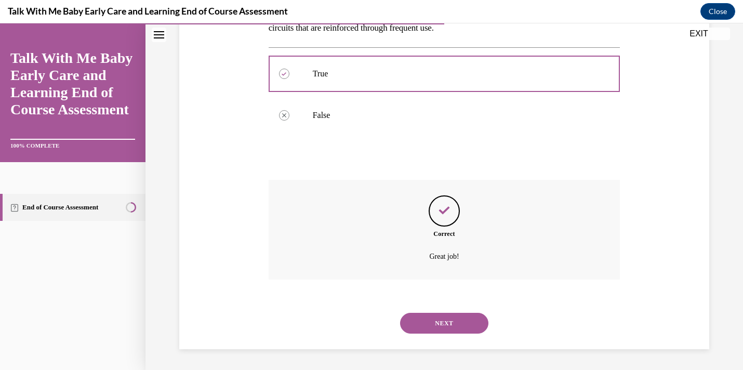
click at [447, 330] on button "NEXT" at bounding box center [444, 323] width 88 height 21
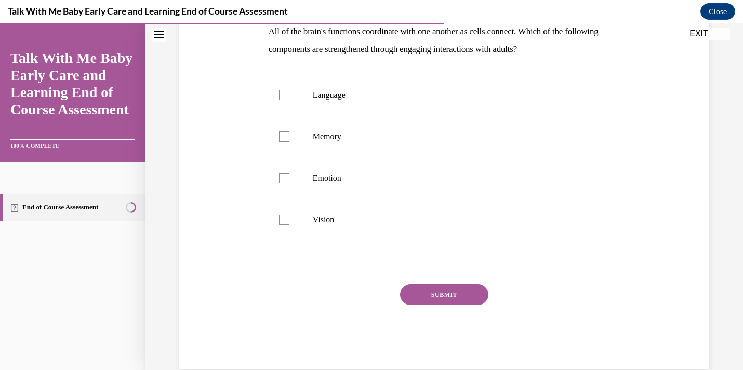
scroll to position [195, 0]
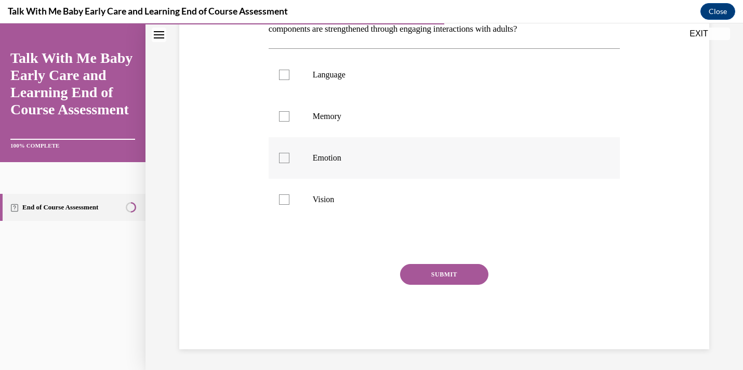
click at [318, 143] on label "Emotion" at bounding box center [445, 158] width 352 height 42
click at [289, 153] on input "Emotion" at bounding box center [284, 158] width 10 height 10
checkbox input "true"
click at [318, 115] on p "Memory" at bounding box center [453, 116] width 281 height 10
click at [289, 115] on input "Memory" at bounding box center [284, 116] width 10 height 10
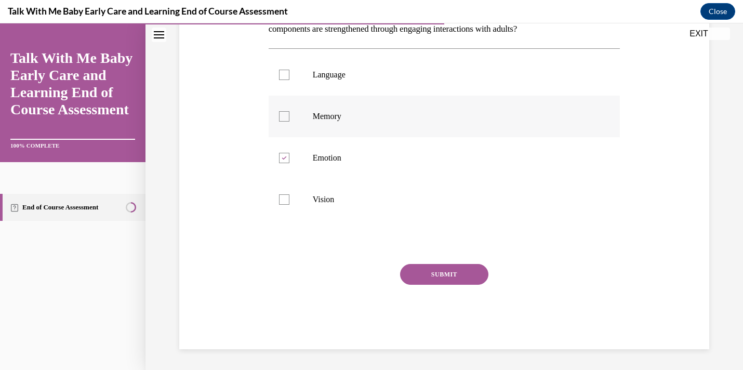
checkbox input "true"
click at [312, 72] on label "Language" at bounding box center [445, 75] width 352 height 42
click at [289, 72] on input "Language" at bounding box center [284, 75] width 10 height 10
checkbox input "true"
click at [449, 273] on button "SUBMIT" at bounding box center [444, 274] width 88 height 21
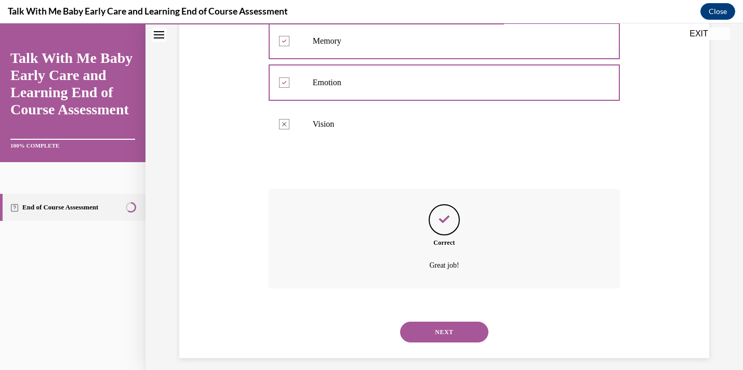
scroll to position [279, 0]
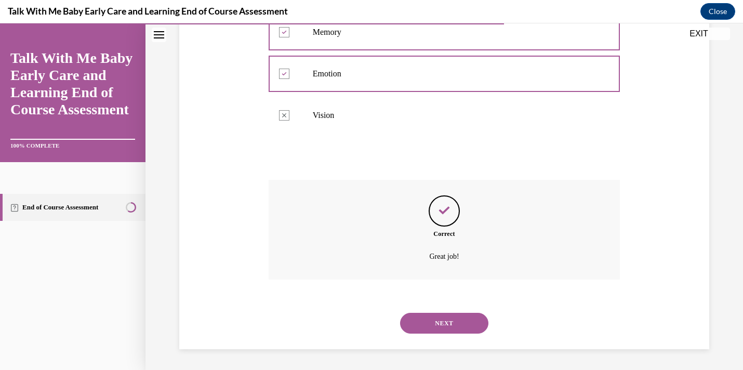
click at [450, 320] on button "NEXT" at bounding box center [444, 323] width 88 height 21
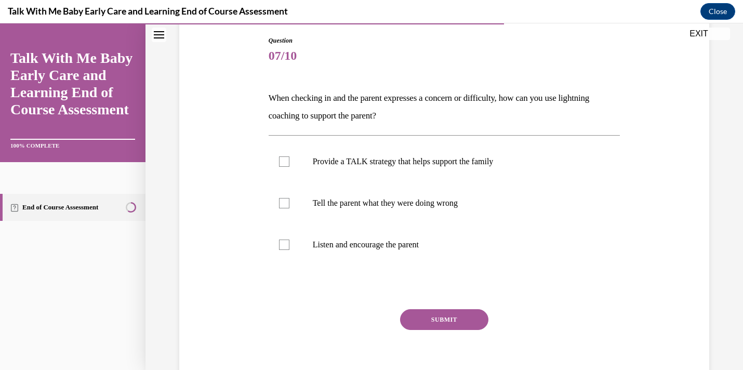
scroll to position [114, 0]
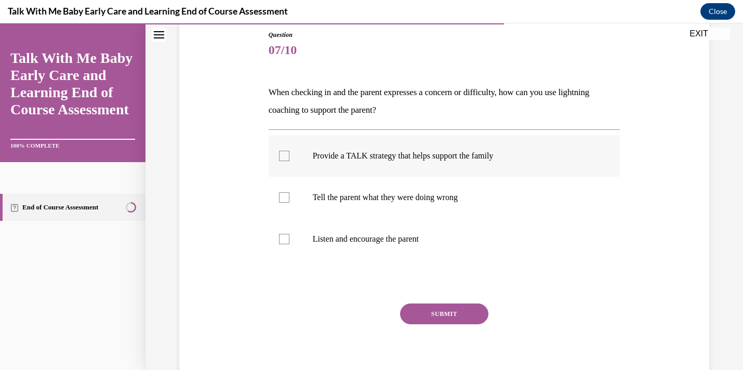
click at [356, 156] on p "Provide a TALK strategy that helps support the family" at bounding box center [453, 156] width 281 height 10
click at [289, 156] on input "Provide a TALK strategy that helps support the family" at bounding box center [284, 156] width 10 height 10
checkbox input "true"
click at [385, 244] on label "Listen and encourage the parent" at bounding box center [445, 239] width 352 height 42
click at [289, 244] on input "Listen and encourage the parent" at bounding box center [284, 239] width 10 height 10
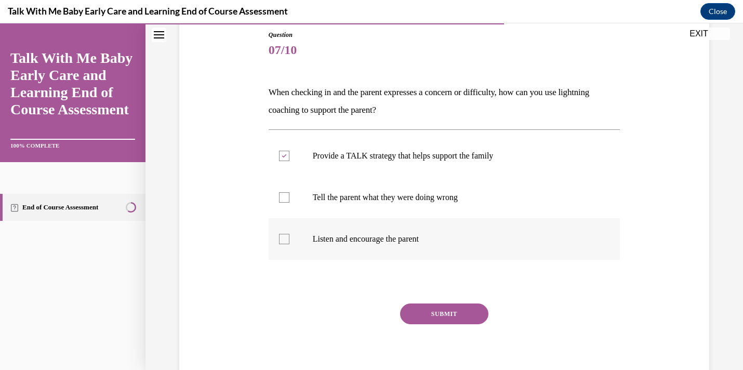
checkbox input "true"
click at [434, 319] on button "SUBMIT" at bounding box center [444, 313] width 88 height 21
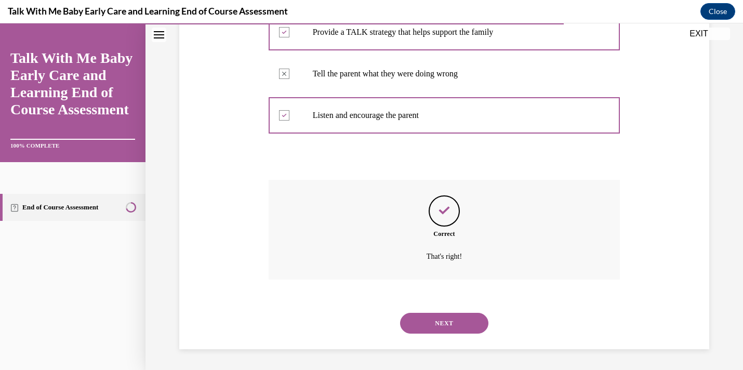
scroll to position [238, 0]
click at [444, 327] on button "NEXT" at bounding box center [444, 323] width 88 height 21
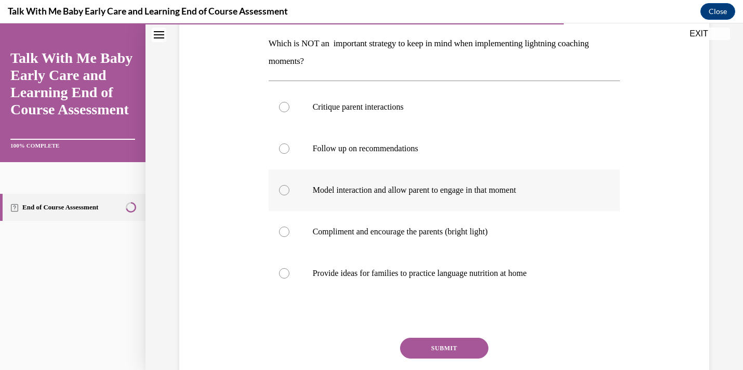
scroll to position [165, 0]
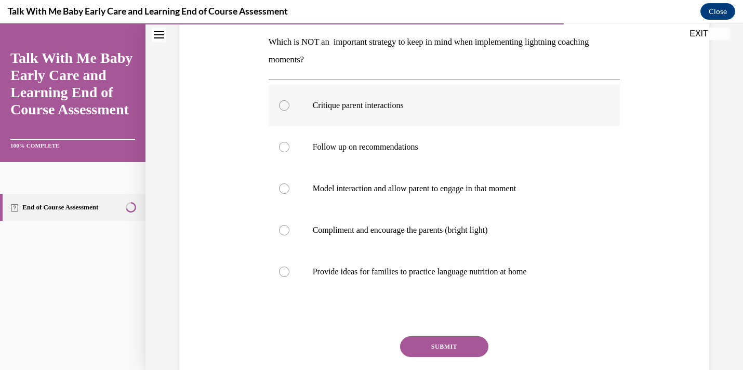
click at [308, 108] on label "Critique parent interactions" at bounding box center [445, 106] width 352 height 42
click at [289, 108] on input "Critique parent interactions" at bounding box center [284, 105] width 10 height 10
radio input "true"
click at [465, 338] on button "SUBMIT" at bounding box center [444, 346] width 88 height 21
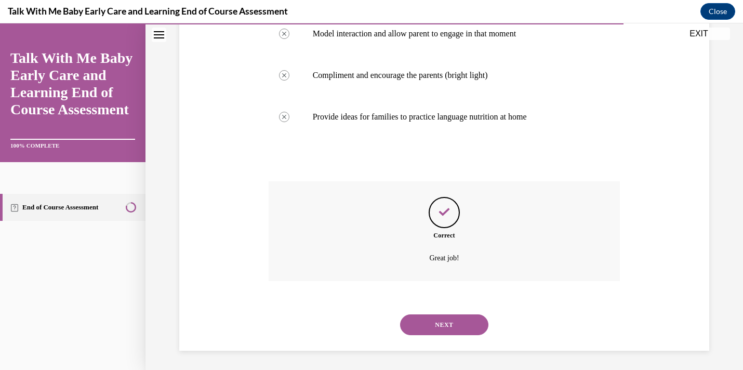
scroll to position [321, 0]
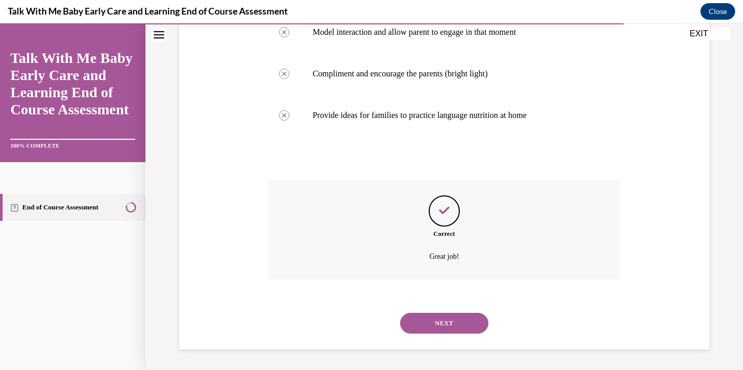
click at [465, 335] on div "NEXT" at bounding box center [445, 323] width 352 height 42
click at [464, 319] on button "NEXT" at bounding box center [444, 323] width 88 height 21
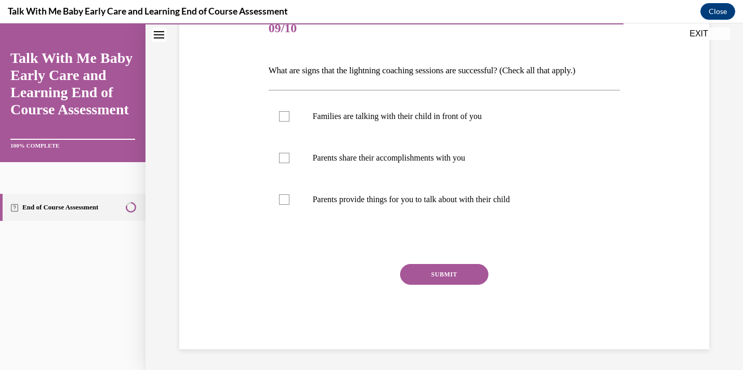
scroll to position [115, 0]
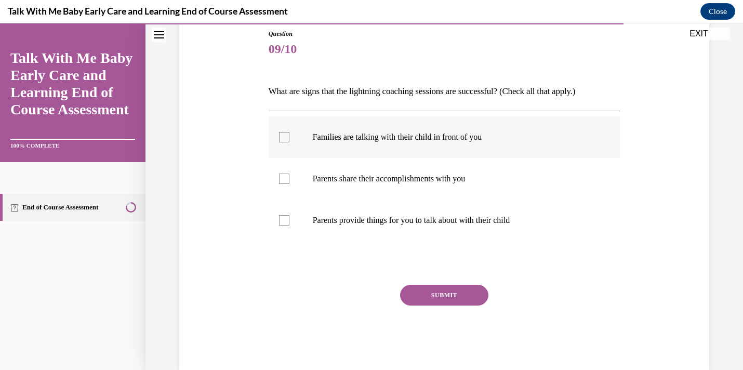
click at [325, 147] on label "Families are talking with their child in front of you" at bounding box center [445, 137] width 352 height 42
click at [289, 142] on input "Families are talking with their child in front of you" at bounding box center [284, 137] width 10 height 10
checkbox input "true"
click at [327, 181] on p "Parents share their accomplishments with you" at bounding box center [453, 178] width 281 height 10
click at [289, 181] on input "Parents share their accomplishments with you" at bounding box center [284, 178] width 10 height 10
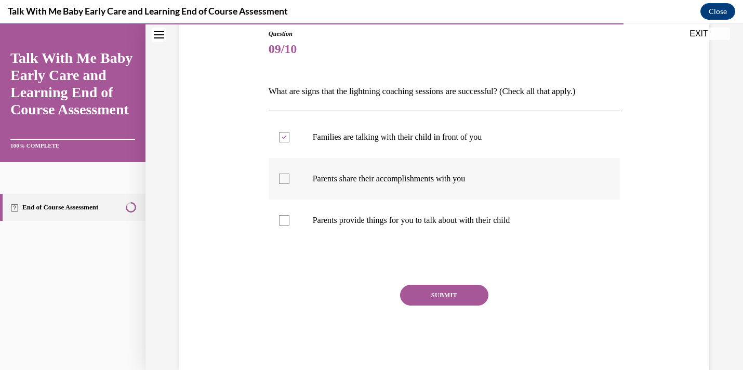
checkbox input "true"
click at [340, 216] on p "Parents provide things for you to talk about with their child" at bounding box center [453, 220] width 281 height 10
click at [289, 216] on input "Parents provide things for you to talk about with their child" at bounding box center [284, 220] width 10 height 10
checkbox input "true"
click at [424, 294] on button "SUBMIT" at bounding box center [444, 295] width 88 height 21
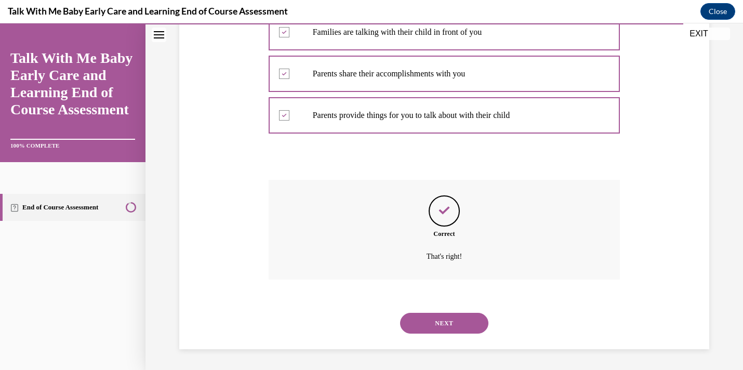
click at [437, 332] on button "NEXT" at bounding box center [444, 323] width 88 height 21
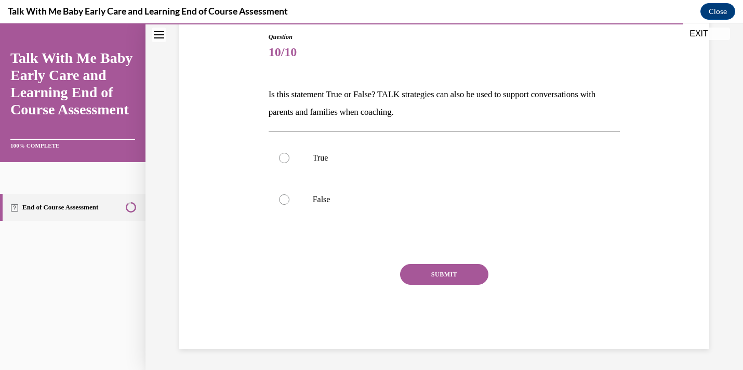
scroll to position [112, 0]
click at [377, 138] on label "True" at bounding box center [445, 158] width 352 height 42
click at [289, 153] on input "True" at bounding box center [284, 158] width 10 height 10
radio input "true"
click at [450, 269] on button "SUBMIT" at bounding box center [444, 274] width 88 height 21
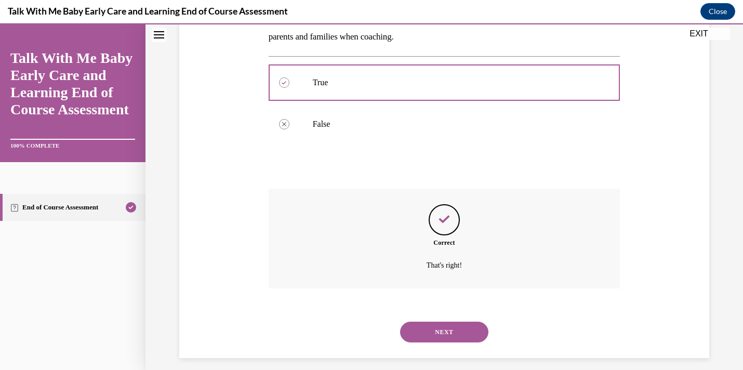
scroll to position [196, 0]
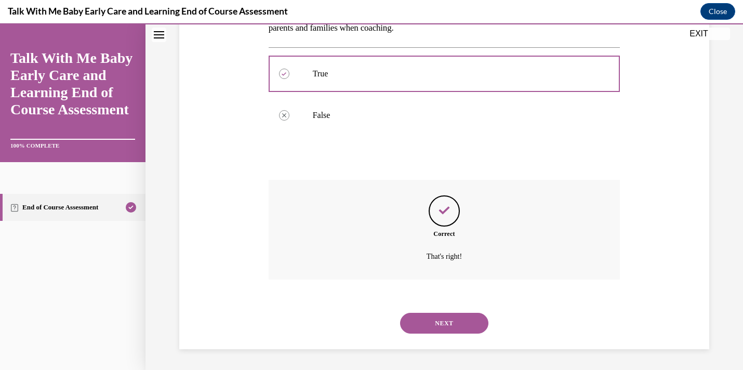
click at [458, 308] on div "NEXT" at bounding box center [445, 323] width 352 height 42
click at [472, 328] on button "NEXT" at bounding box center [444, 323] width 88 height 21
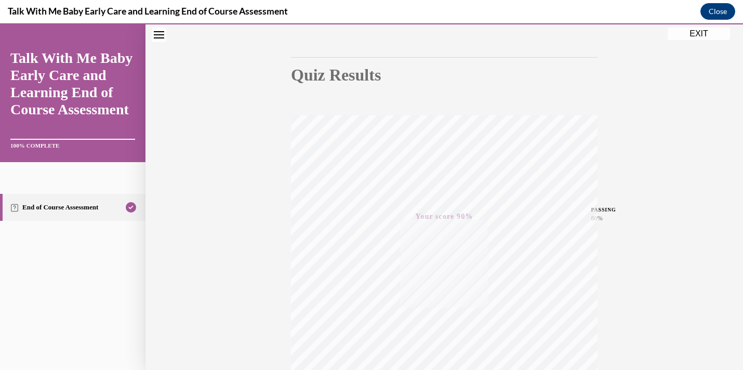
scroll to position [0, 0]
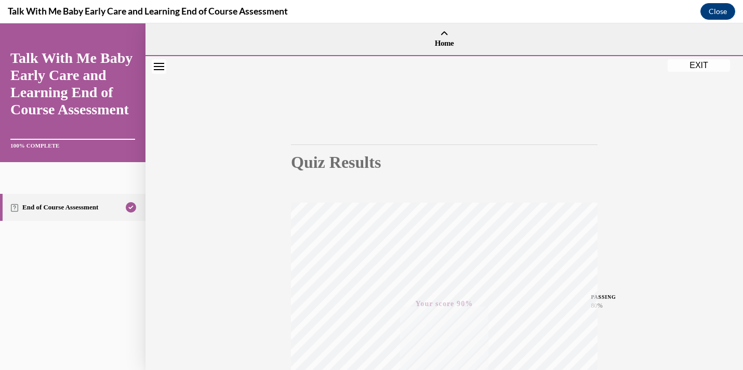
click at [701, 66] on button "EXIT" at bounding box center [698, 65] width 62 height 12
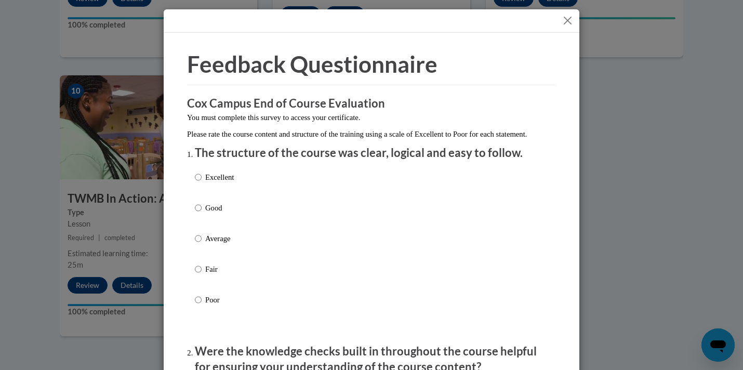
click at [261, 183] on div "Excellent Good Average Fair Poor" at bounding box center [371, 250] width 353 height 169
click at [249, 194] on div "Excellent Good Average Fair Poor" at bounding box center [371, 250] width 353 height 169
click at [199, 183] on input "Excellent" at bounding box center [198, 176] width 7 height 11
radio input "true"
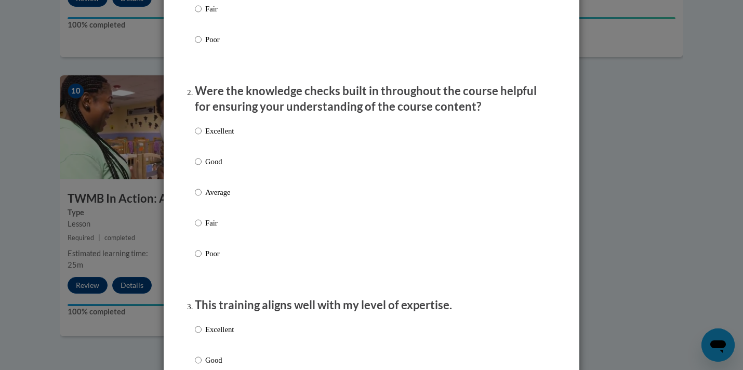
scroll to position [331, 0]
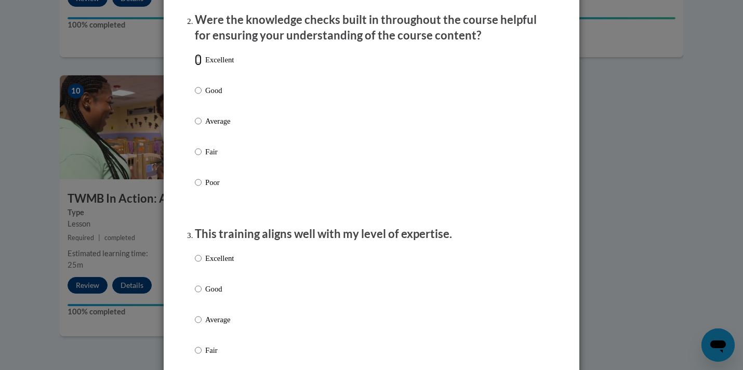
click at [199, 65] on input "Excellent" at bounding box center [198, 59] width 7 height 11
radio input "true"
click at [207, 275] on label "Excellent" at bounding box center [214, 266] width 39 height 28
click at [202, 264] on input "Excellent" at bounding box center [198, 257] width 7 height 11
radio input "true"
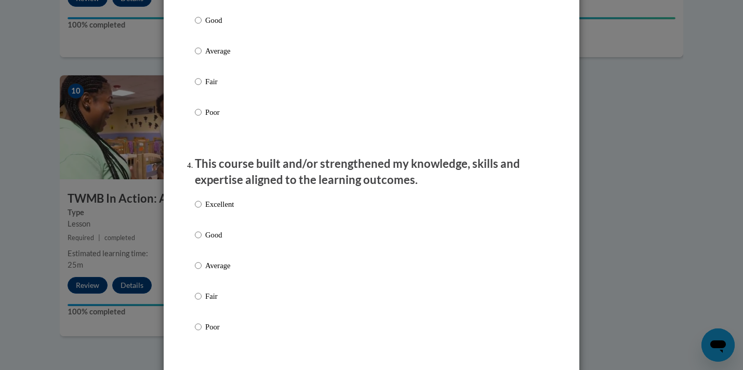
scroll to position [812, 0]
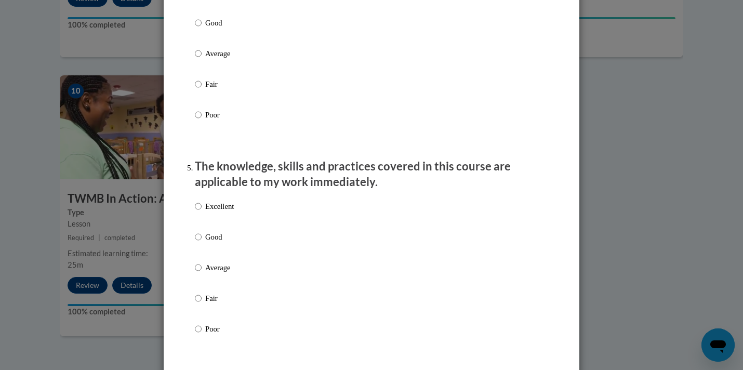
radio input "true"
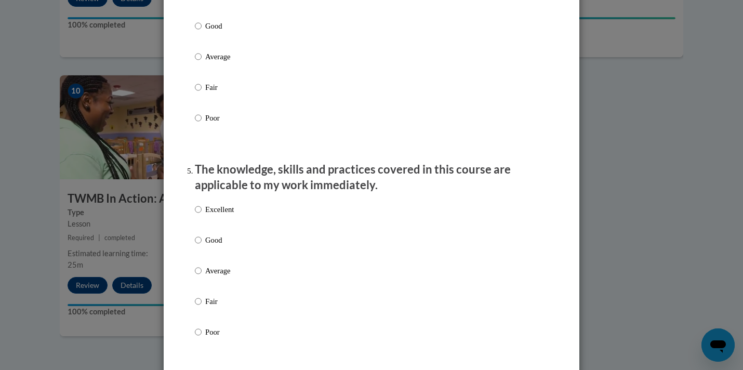
click at [215, 214] on p "Excellent" at bounding box center [219, 209] width 29 height 11
click at [202, 214] on input "Excellent" at bounding box center [198, 209] width 7 height 11
radio input "true"
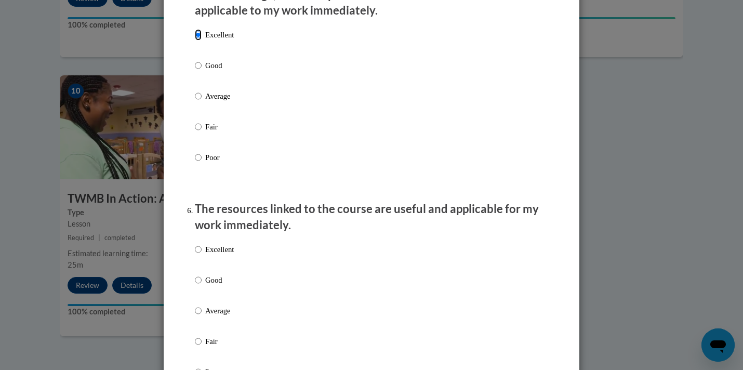
scroll to position [1163, 0]
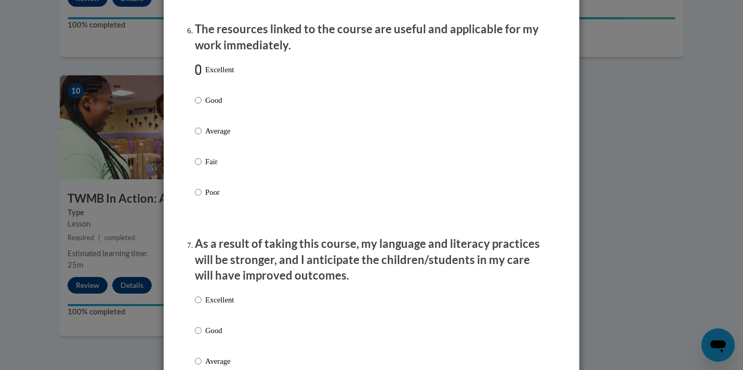
click at [196, 73] on input "Excellent" at bounding box center [198, 69] width 7 height 11
radio input "true"
click at [215, 305] on p "Excellent" at bounding box center [219, 299] width 29 height 11
click at [202, 305] on input "Excellent" at bounding box center [198, 299] width 7 height 11
radio input "true"
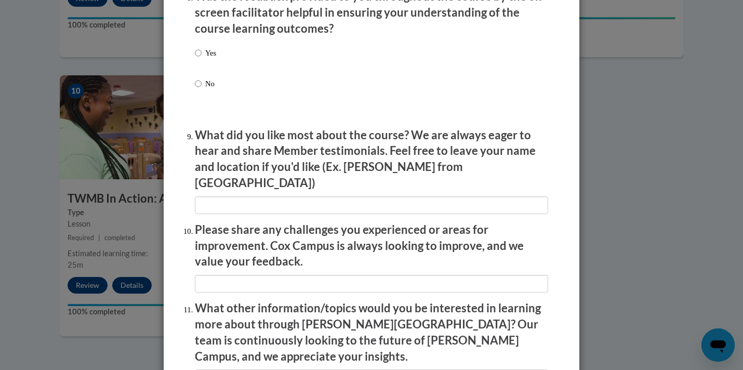
scroll to position [1638, 0]
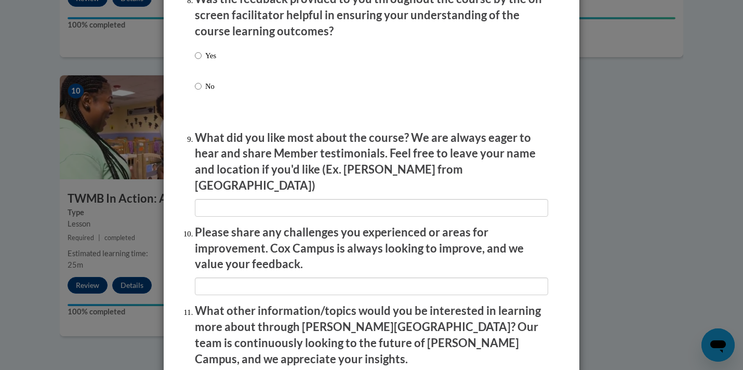
click at [203, 78] on label "Yes" at bounding box center [205, 64] width 21 height 28
click at [202, 61] on input "Yes" at bounding box center [198, 55] width 7 height 11
radio input "true"
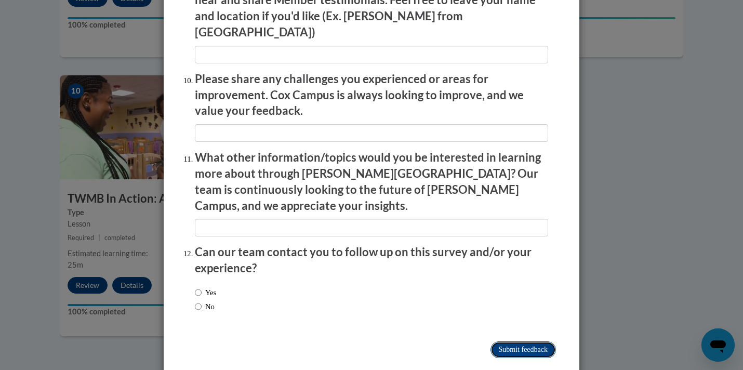
click at [536, 341] on input "Submit feedback" at bounding box center [522, 349] width 65 height 17
click at [200, 287] on input "Yes" at bounding box center [198, 292] width 7 height 11
radio input "true"
click at [525, 341] on input "Submitting" at bounding box center [522, 349] width 65 height 17
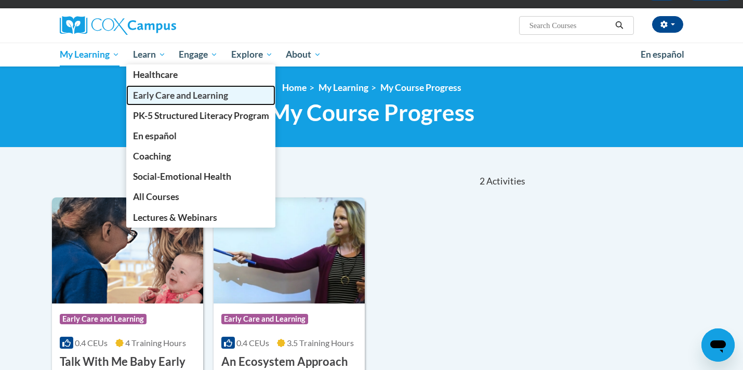
click at [161, 93] on span "Early Care and Learning" at bounding box center [180, 95] width 95 height 11
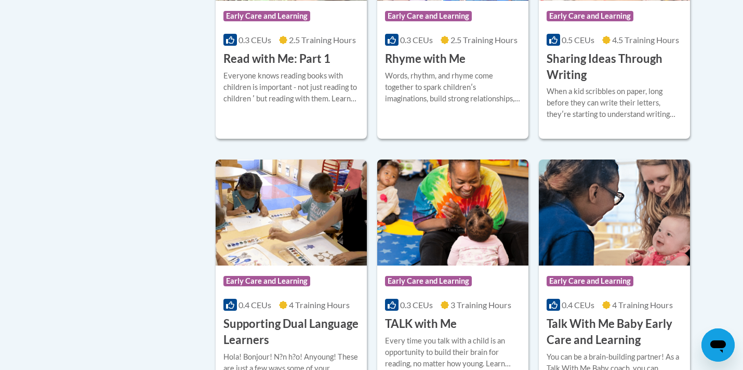
scroll to position [1349, 0]
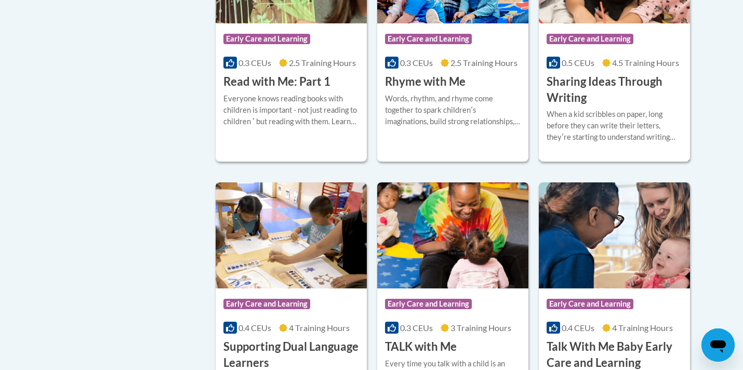
click at [580, 96] on h3 "Sharing Ideas Through Writing" at bounding box center [614, 90] width 136 height 32
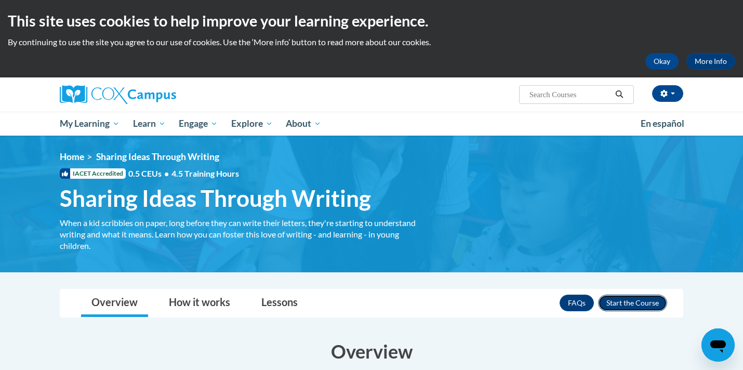
click at [629, 302] on button "Enroll" at bounding box center [632, 302] width 69 height 17
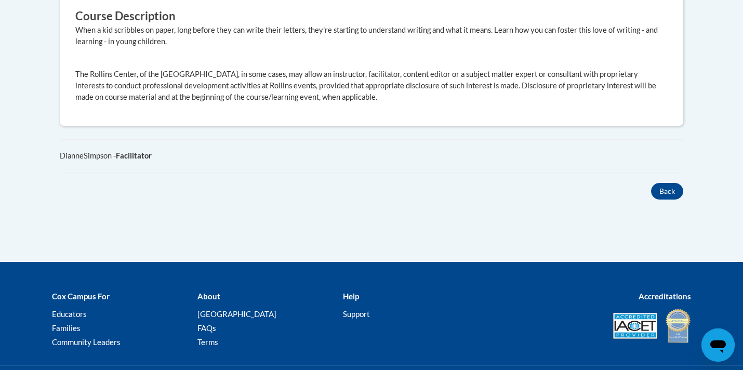
scroll to position [636, 0]
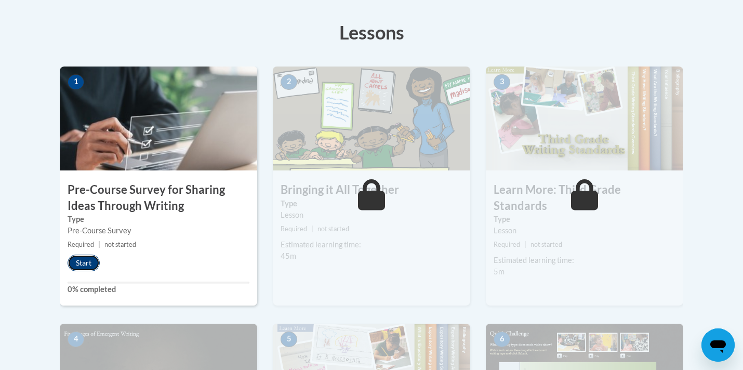
click at [84, 262] on button "Start" at bounding box center [84, 262] width 32 height 17
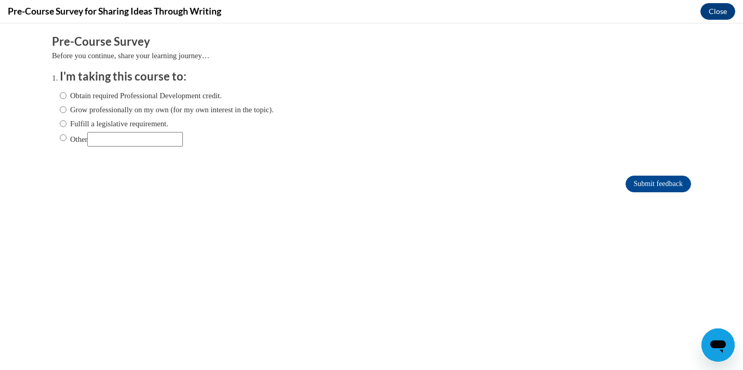
click at [69, 95] on label "Obtain required Professional Development credit." at bounding box center [141, 95] width 162 height 11
click at [66, 95] on input "Obtain required Professional Development credit." at bounding box center [63, 95] width 7 height 11
radio input "true"
click at [655, 186] on input "Submit feedback" at bounding box center [657, 184] width 65 height 17
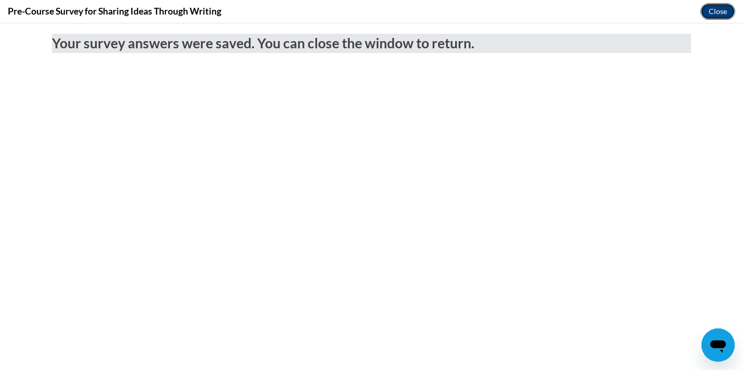
click at [717, 12] on button "Close" at bounding box center [717, 11] width 35 height 17
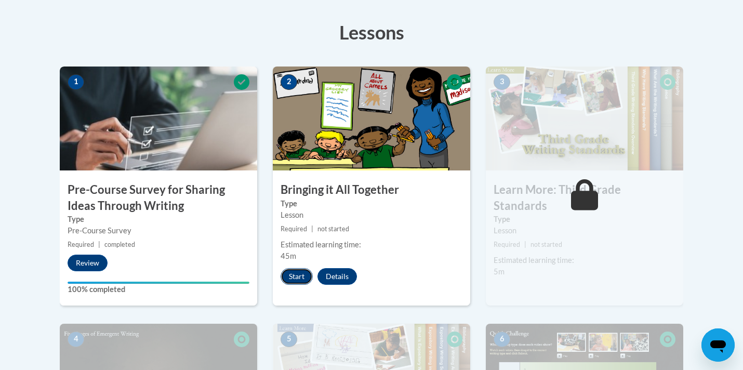
click at [298, 278] on button "Start" at bounding box center [296, 276] width 32 height 17
